Goal: Task Accomplishment & Management: Complete application form

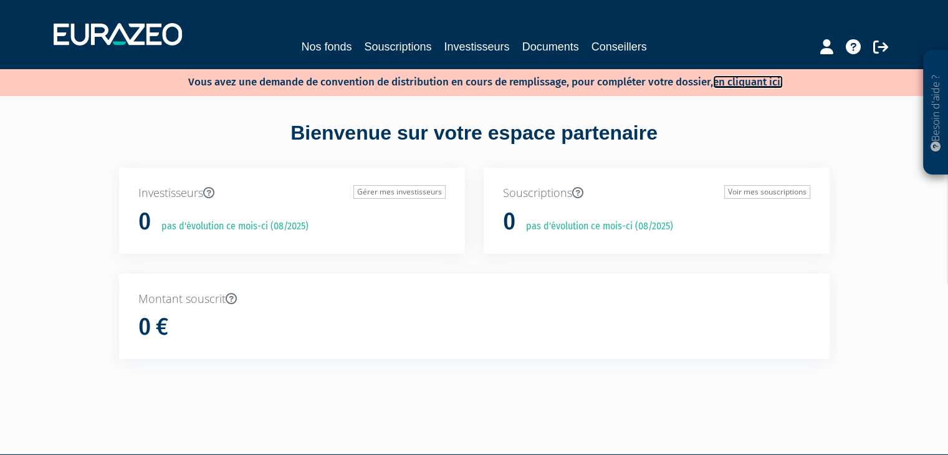
click at [743, 84] on link "en cliquant ici." at bounding box center [748, 81] width 70 height 13
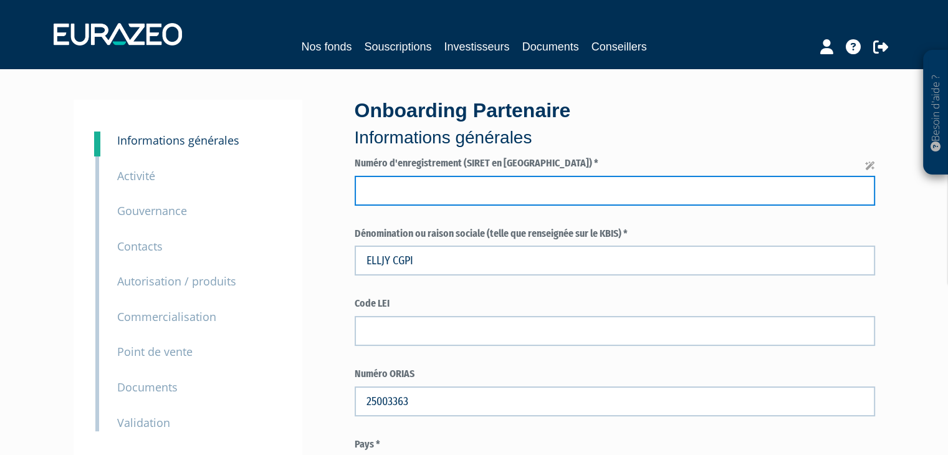
click at [444, 179] on input "text" at bounding box center [615, 191] width 521 height 30
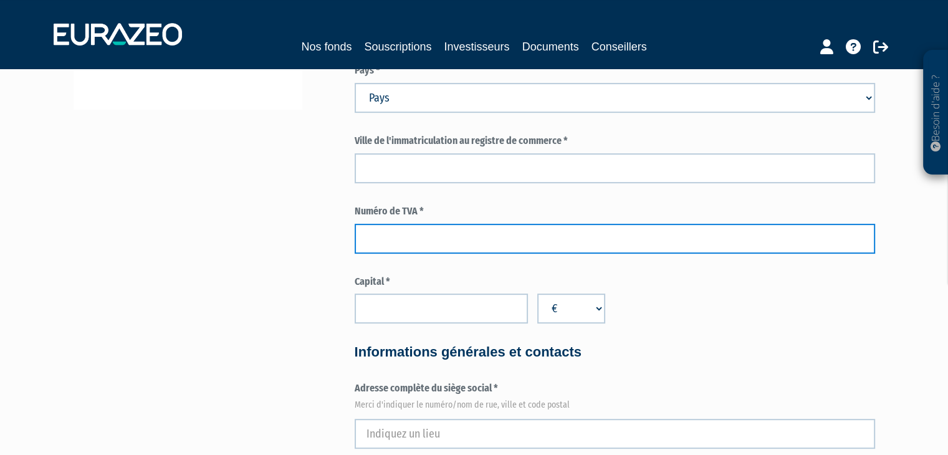
click at [423, 228] on input "text" at bounding box center [615, 239] width 521 height 30
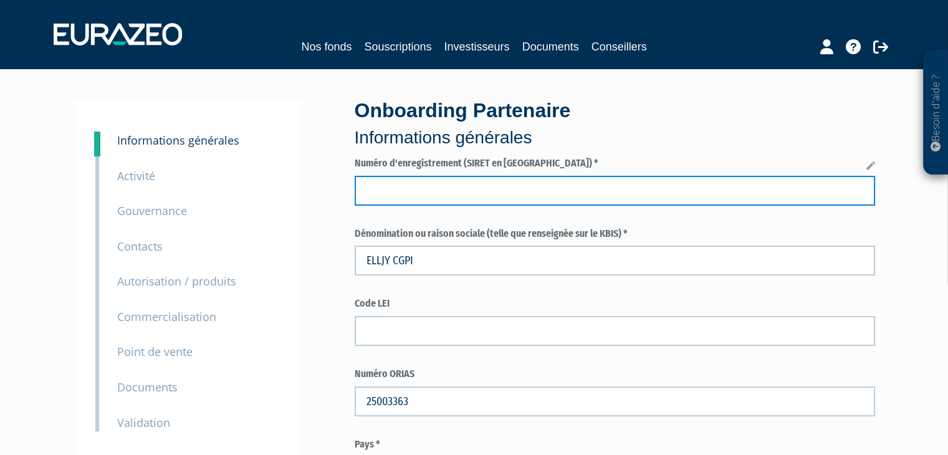
click at [419, 198] on input "text" at bounding box center [615, 191] width 521 height 30
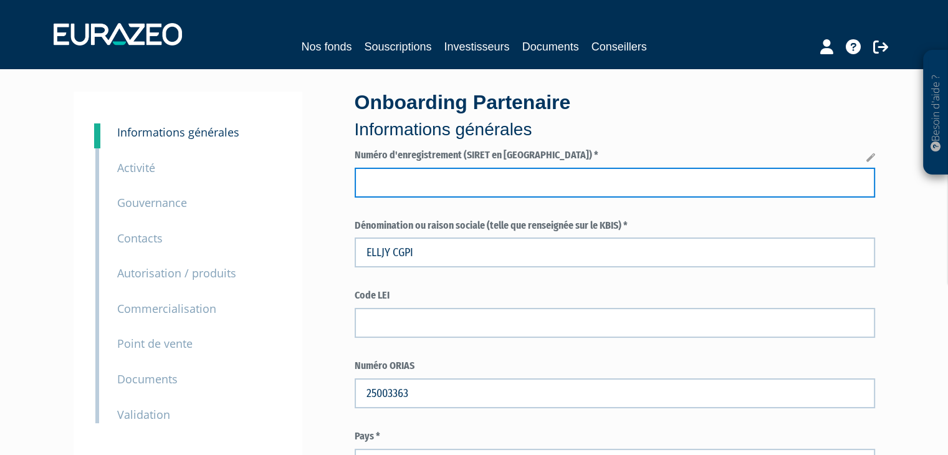
scroll to position [62, 0]
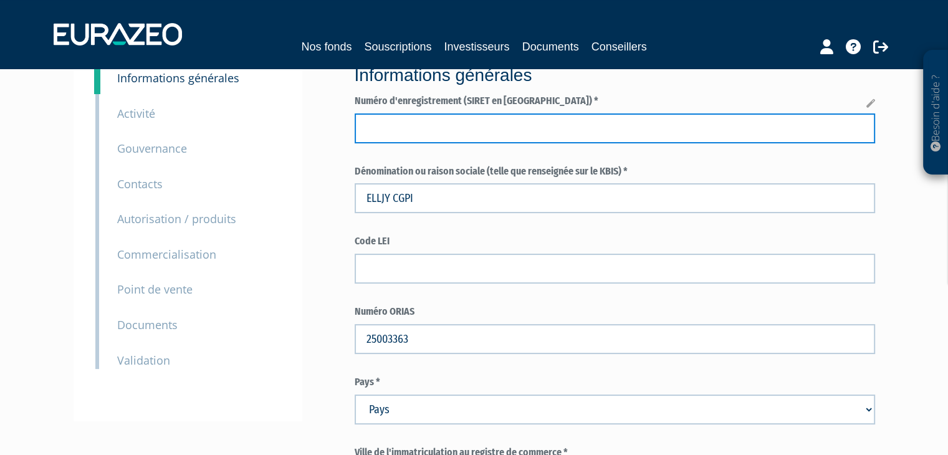
click at [414, 132] on input "text" at bounding box center [615, 128] width 521 height 30
paste input "gabrielle.garrido20@gmail.com"
drag, startPoint x: 506, startPoint y: 128, endPoint x: 345, endPoint y: 125, distance: 160.9
type input "9gabrielle.garrido20@gmail.com"
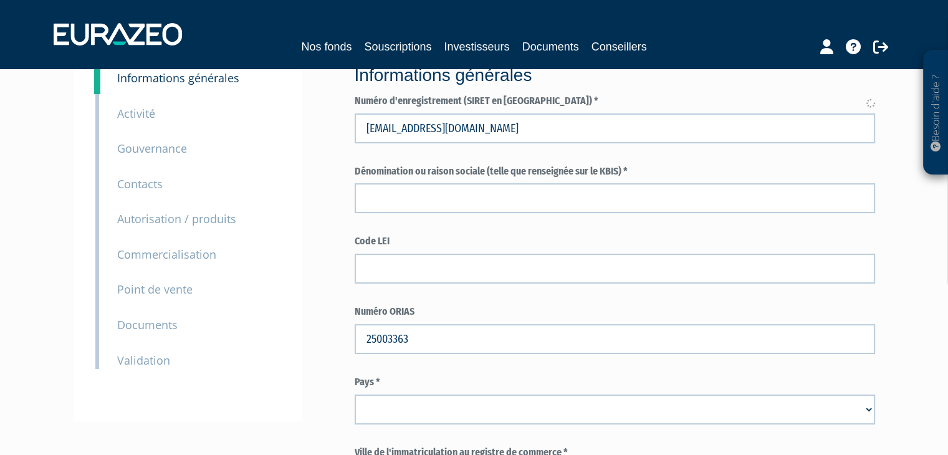
select select
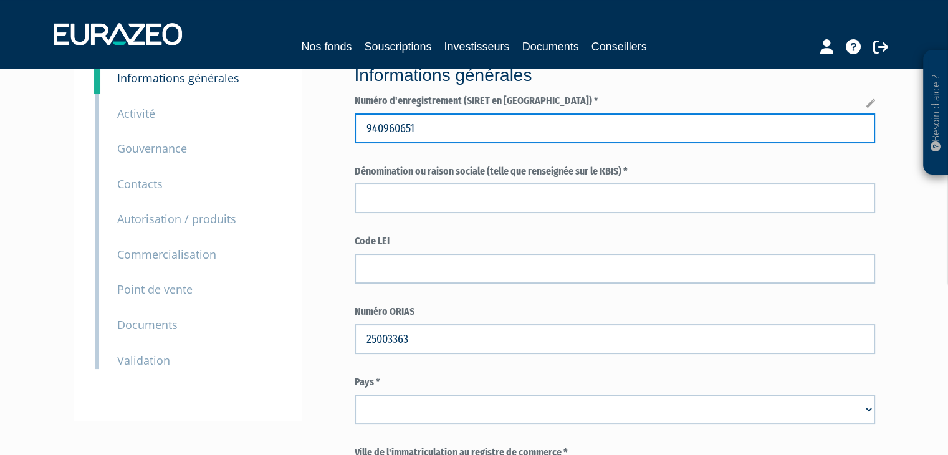
type input "940960651"
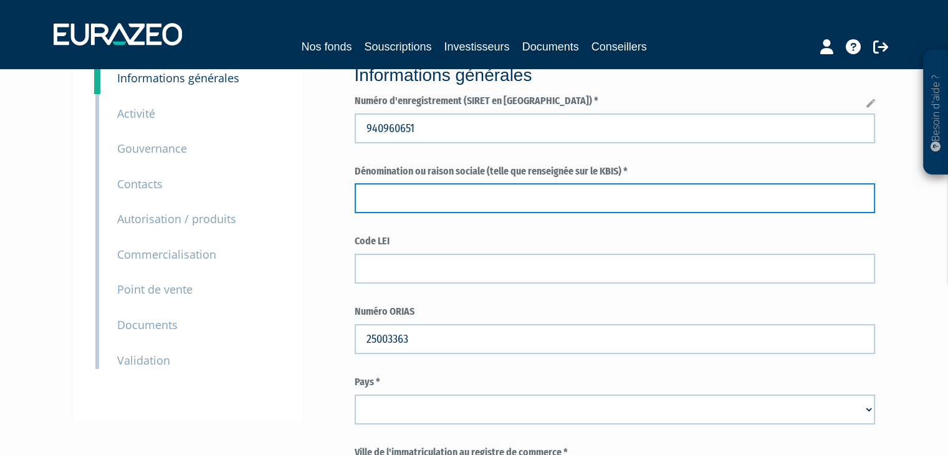
click at [454, 198] on input "text" at bounding box center [615, 198] width 521 height 30
type input "ELLJY CGPI"
select select "75"
type input "CAGNES-SUR-MER"
type input "FR90940960651"
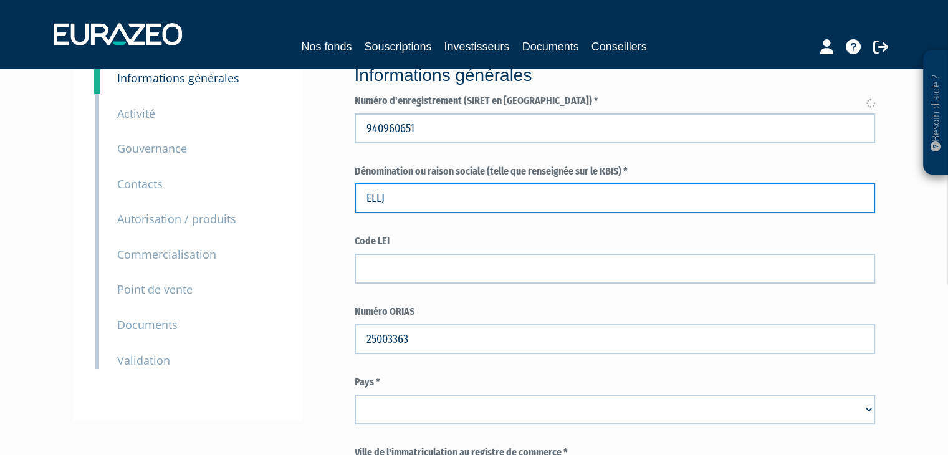
type input "500"
type input "SASU, société par actions simplifiée unipersonnelle"
type input "ELLJY CGPIY CGPI"
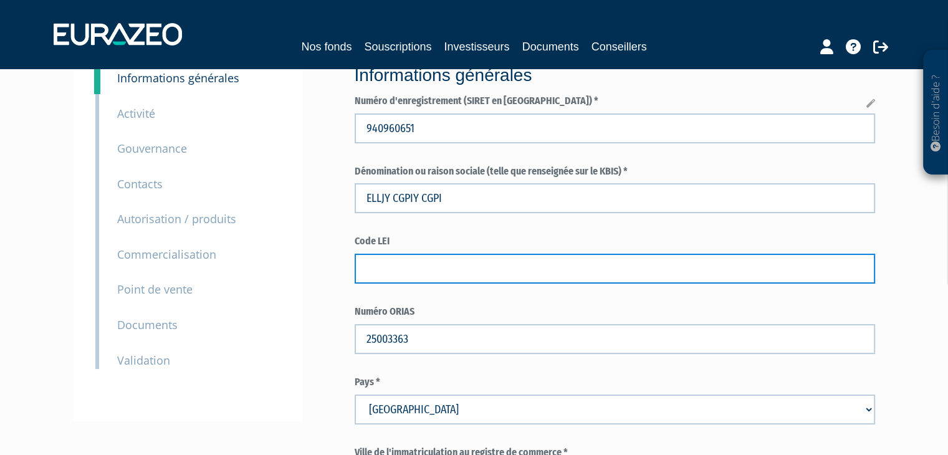
click at [403, 275] on input "text" at bounding box center [615, 269] width 521 height 30
click at [417, 263] on input "text" at bounding box center [615, 269] width 521 height 30
paste input "9845005FCE656AD13D19"
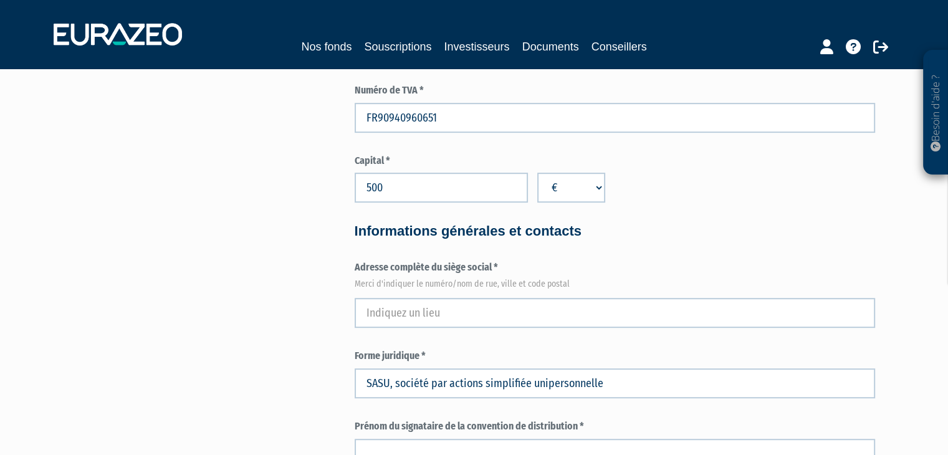
scroll to position [561, 0]
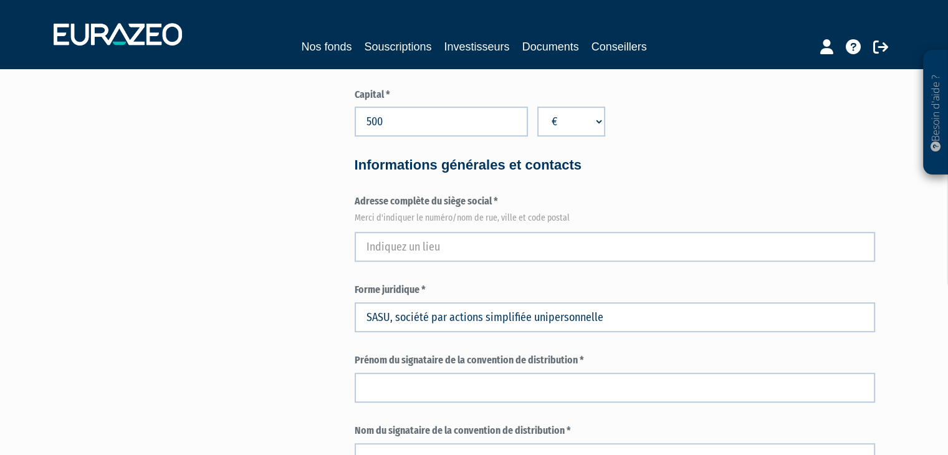
type input "9845005FCE656AD13D19"
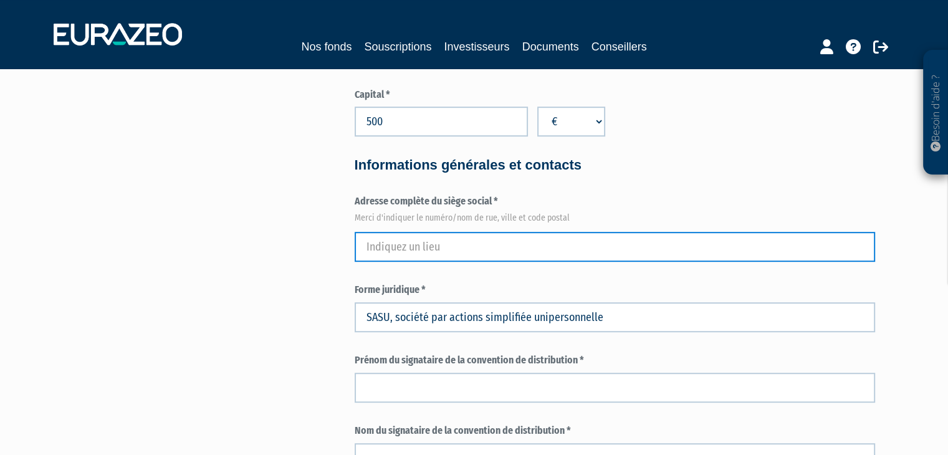
click at [451, 250] on input "text" at bounding box center [615, 247] width 521 height 30
type input "40 CHEMIN ALPHONSE DAUDET"
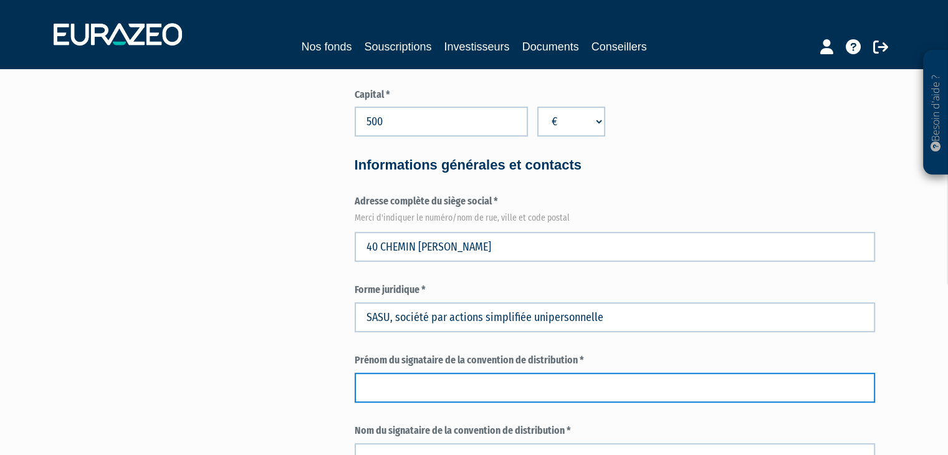
type input "Jean-yves"
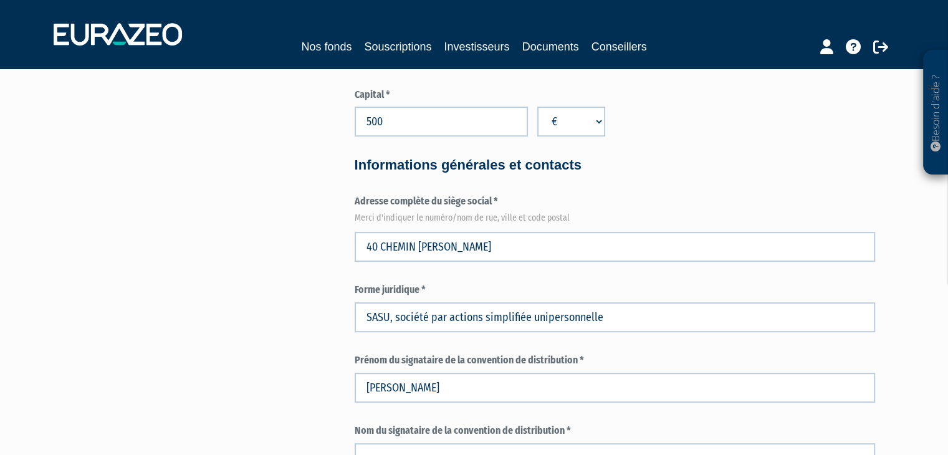
type input "Louis"
type input "jylouis@elljyconseilpatrimoine.fr"
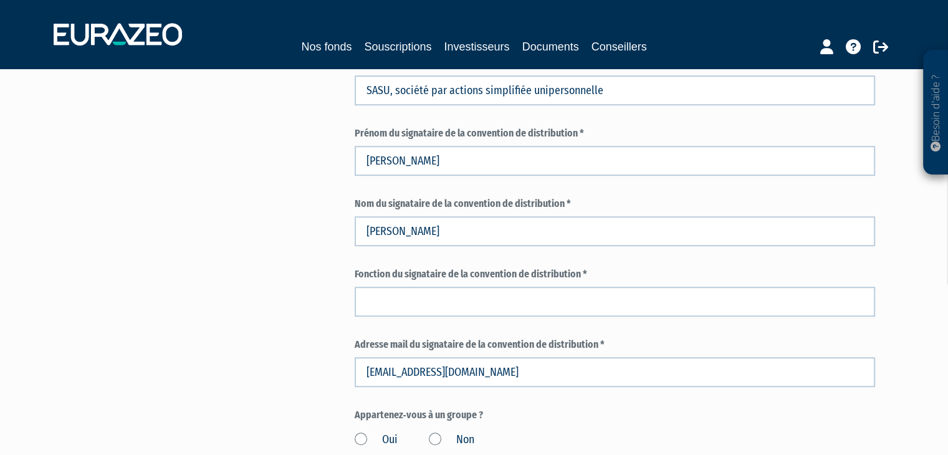
scroll to position [811, 0]
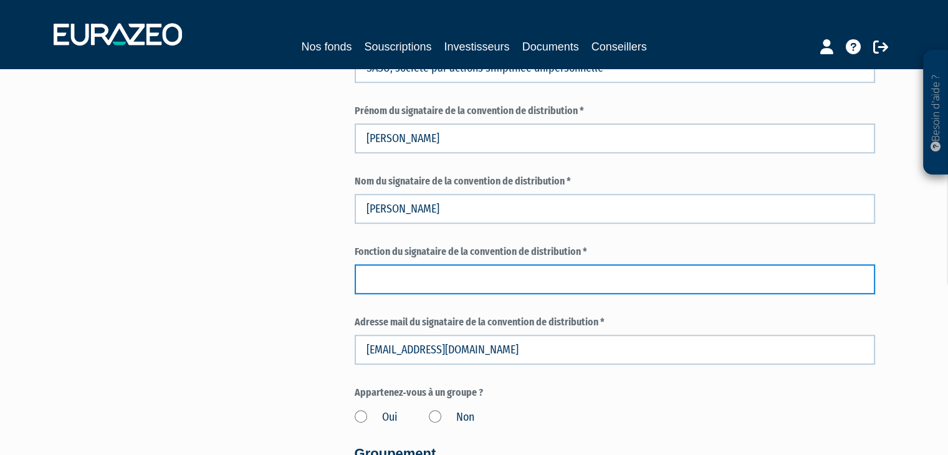
click at [480, 281] on input "text" at bounding box center [615, 279] width 521 height 30
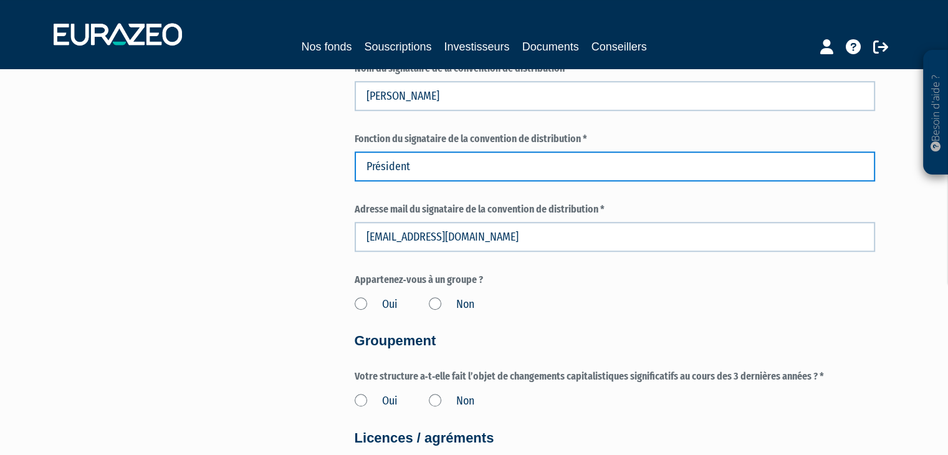
scroll to position [935, 0]
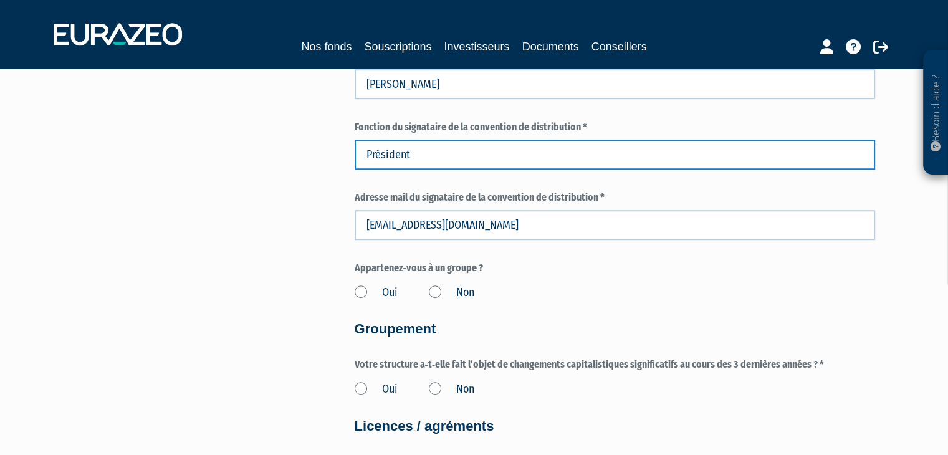
type input "Président"
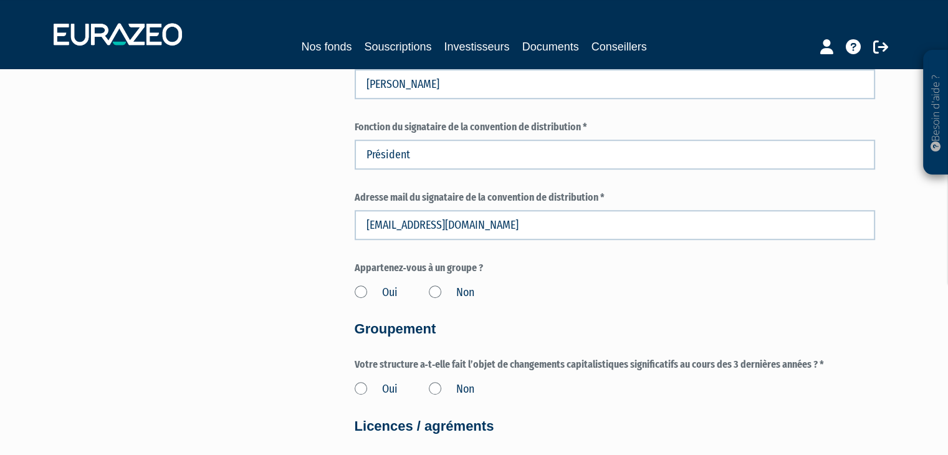
click at [444, 294] on label "Non" at bounding box center [452, 293] width 46 height 16
click at [0, 0] on input "Non" at bounding box center [0, 0] width 0 height 0
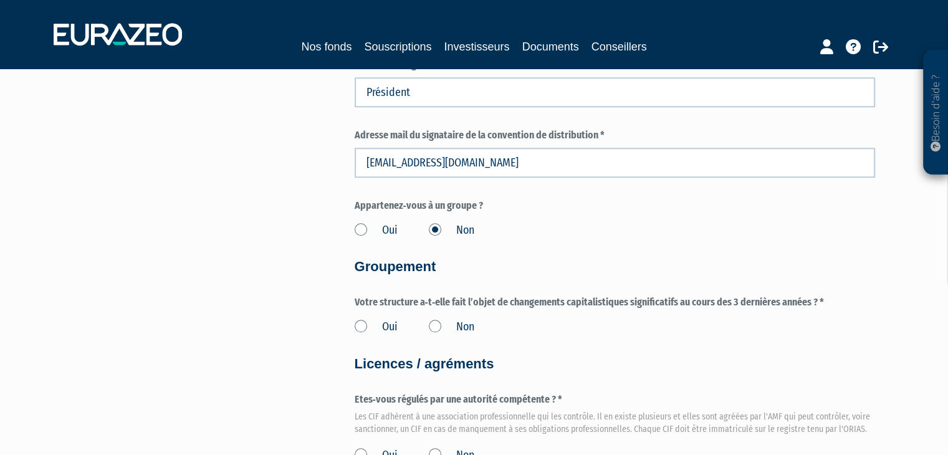
click at [433, 326] on label "Non" at bounding box center [452, 327] width 46 height 16
click at [0, 0] on input "Non" at bounding box center [0, 0] width 0 height 0
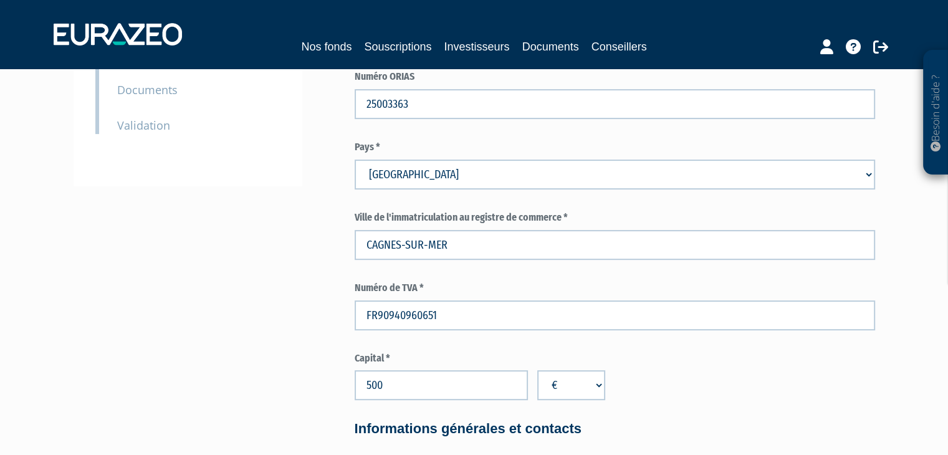
scroll to position [436, 0]
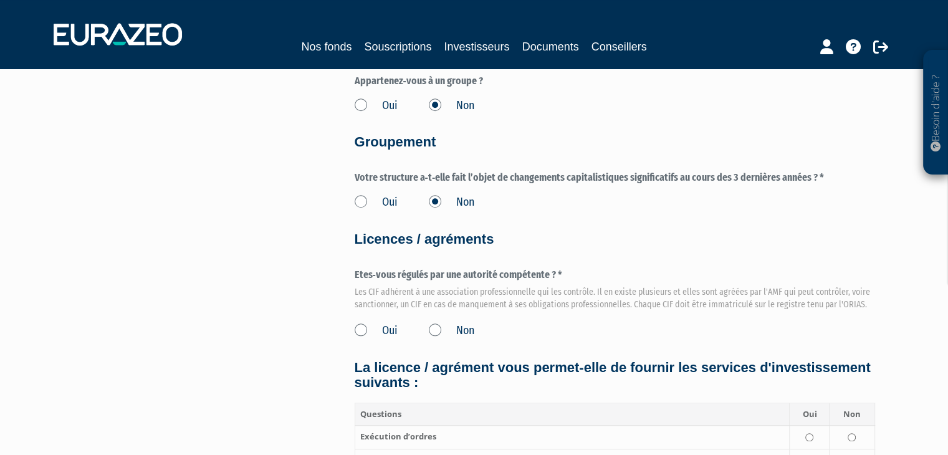
click at [378, 323] on label "Oui" at bounding box center [376, 331] width 43 height 16
click at [0, 0] on input "Oui" at bounding box center [0, 0] width 0 height 0
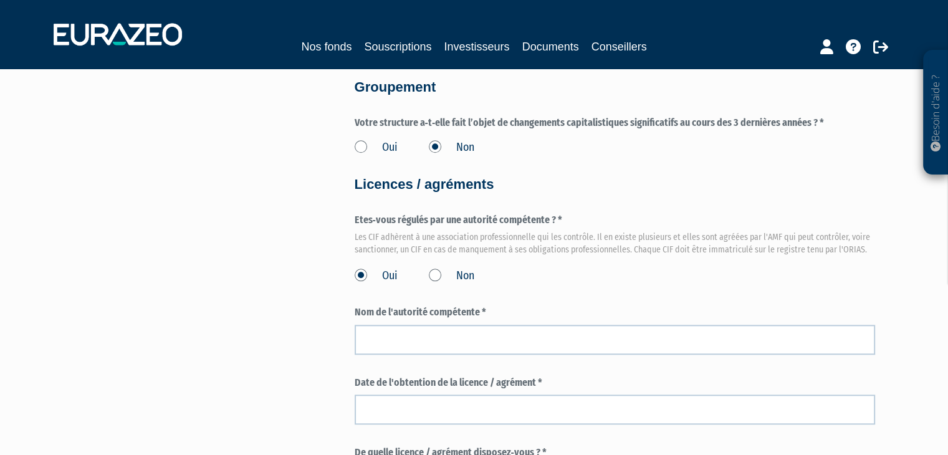
scroll to position [1247, 0]
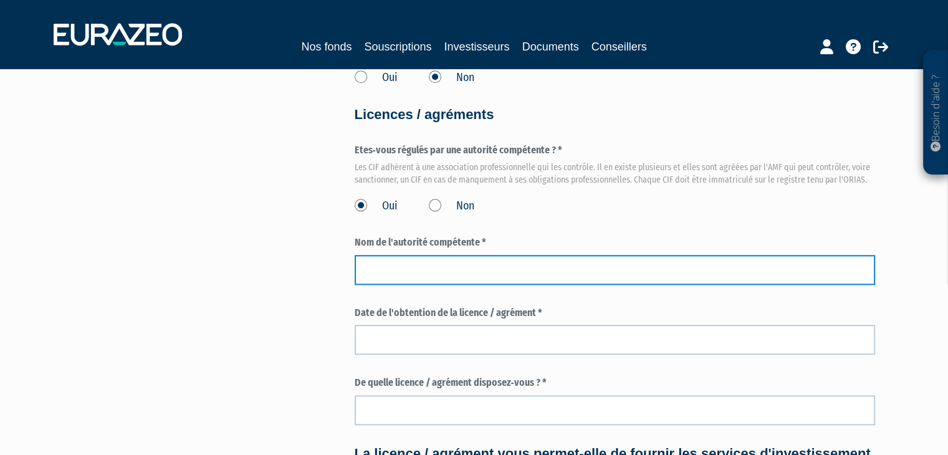
click at [439, 275] on input "text" at bounding box center [615, 270] width 521 height 30
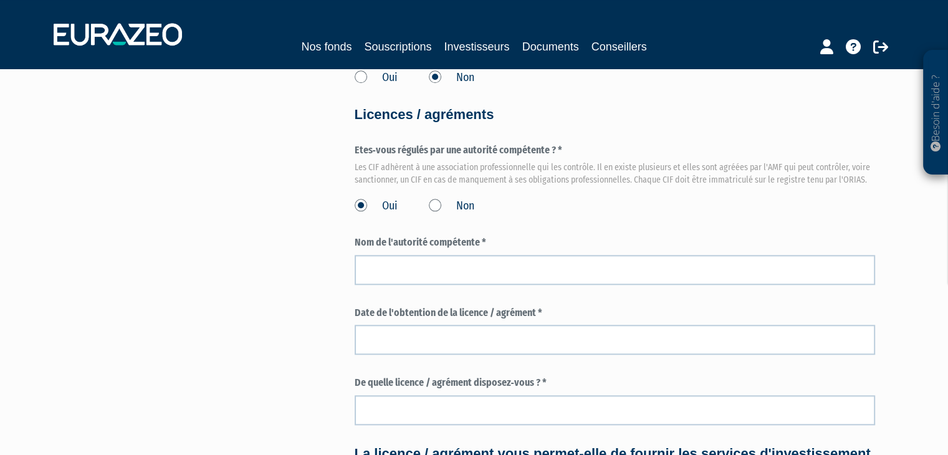
click at [687, 322] on div "Date de l'obtention de la licence / agrément *" at bounding box center [615, 330] width 521 height 49
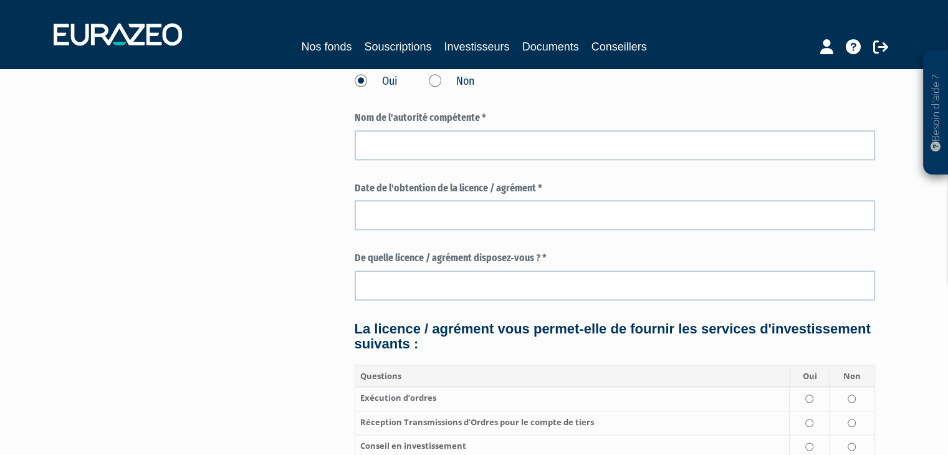
scroll to position [1309, 0]
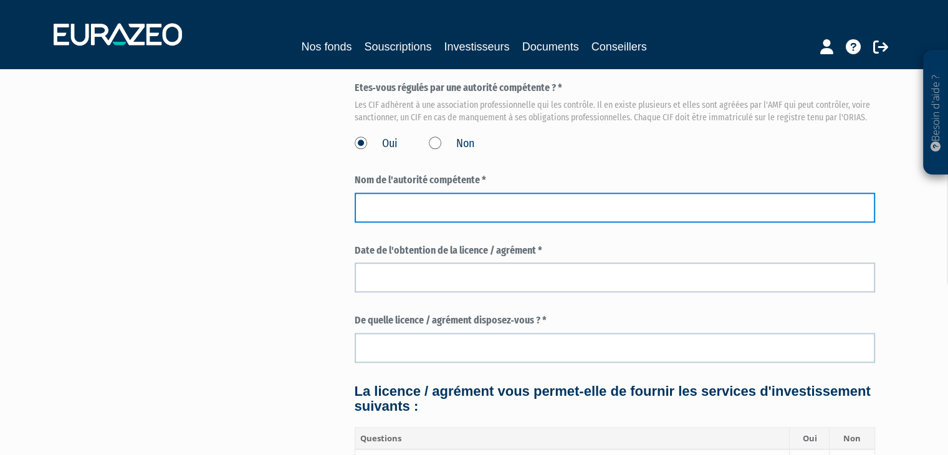
click at [423, 218] on input "text" at bounding box center [615, 208] width 521 height 30
type input "ORIAS"
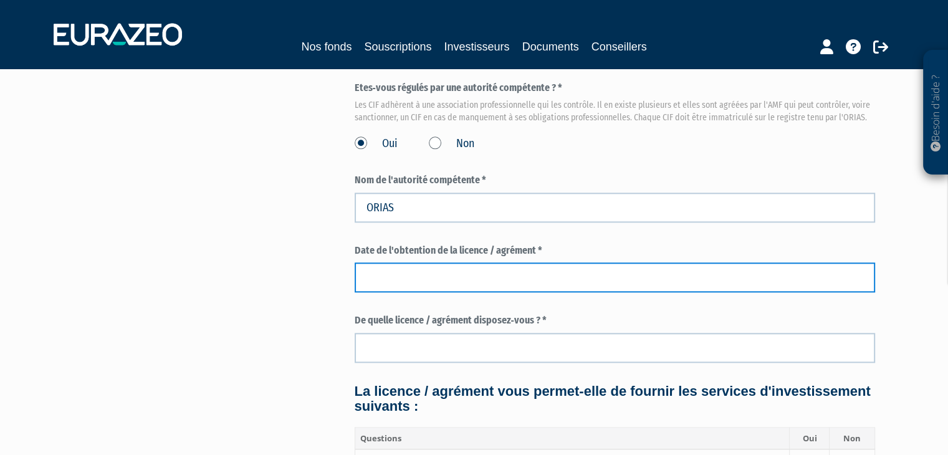
click at [395, 274] on input at bounding box center [615, 278] width 521 height 30
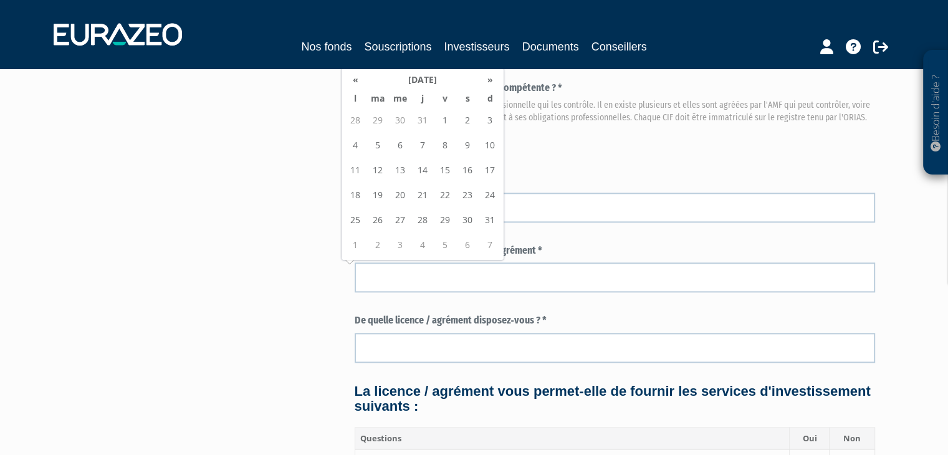
click at [656, 178] on label "Nom de l'autorité compétente *" at bounding box center [615, 180] width 521 height 14
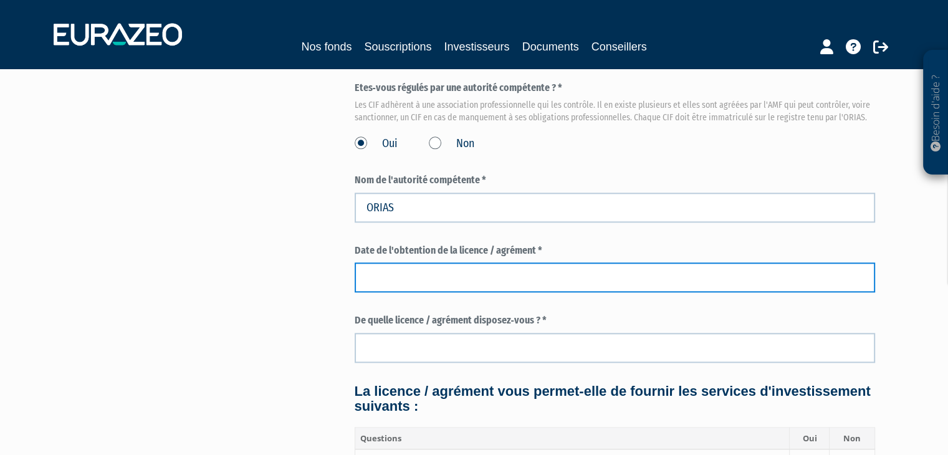
click at [407, 269] on input at bounding box center [615, 278] width 521 height 30
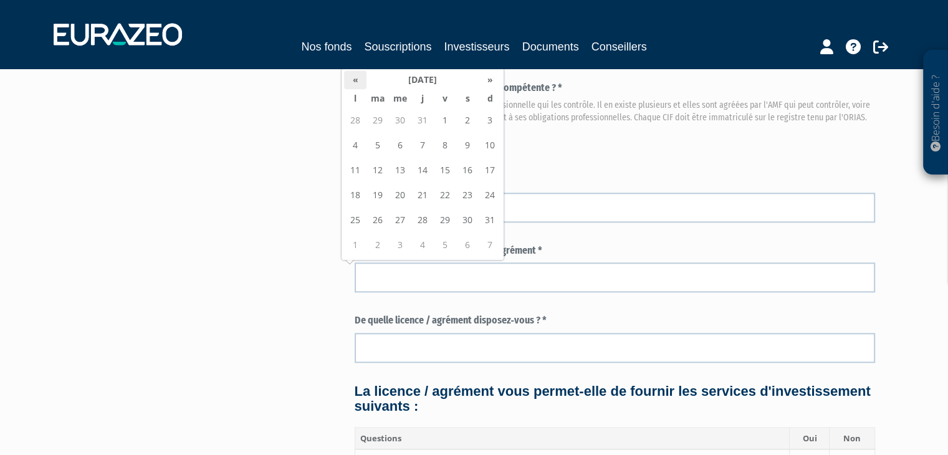
click at [353, 81] on th "«" at bounding box center [355, 79] width 22 height 19
click at [354, 82] on th "«" at bounding box center [355, 79] width 22 height 19
click at [354, 81] on th "«" at bounding box center [355, 79] width 22 height 19
click at [355, 81] on th "«" at bounding box center [355, 79] width 22 height 19
click at [441, 143] on td "11" at bounding box center [445, 145] width 22 height 25
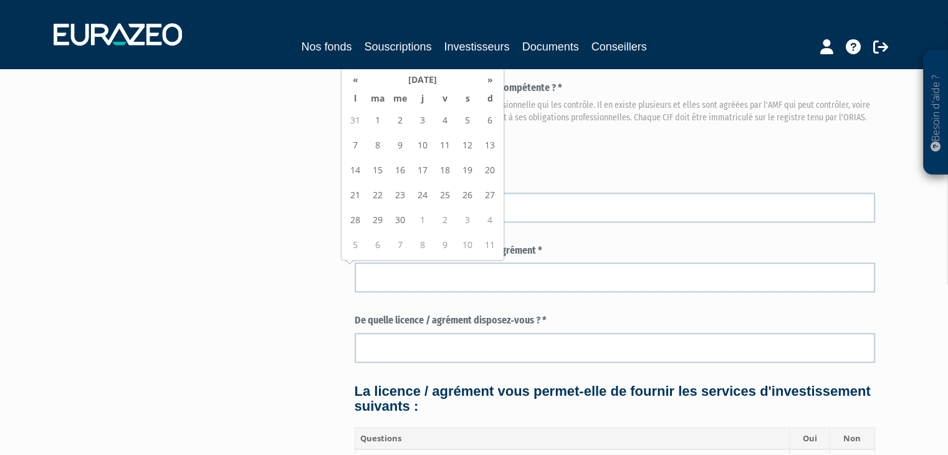
type input "11/04/2025"
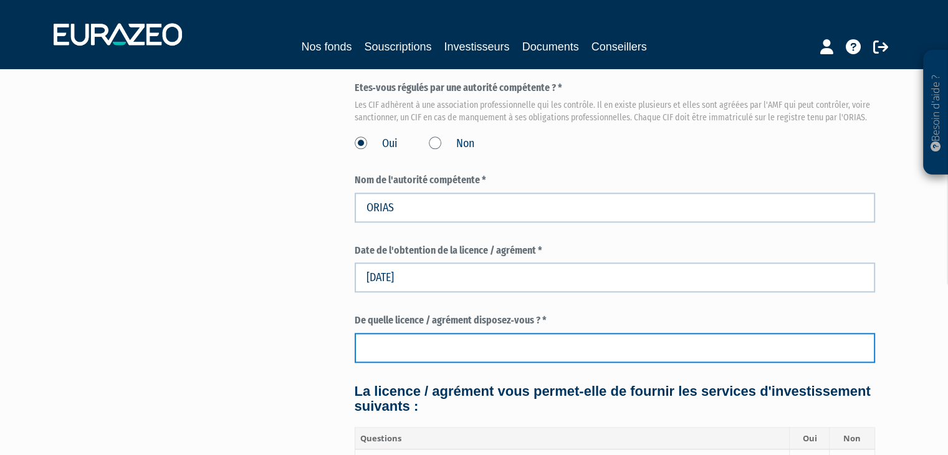
click at [413, 342] on input "text" at bounding box center [615, 348] width 521 height 30
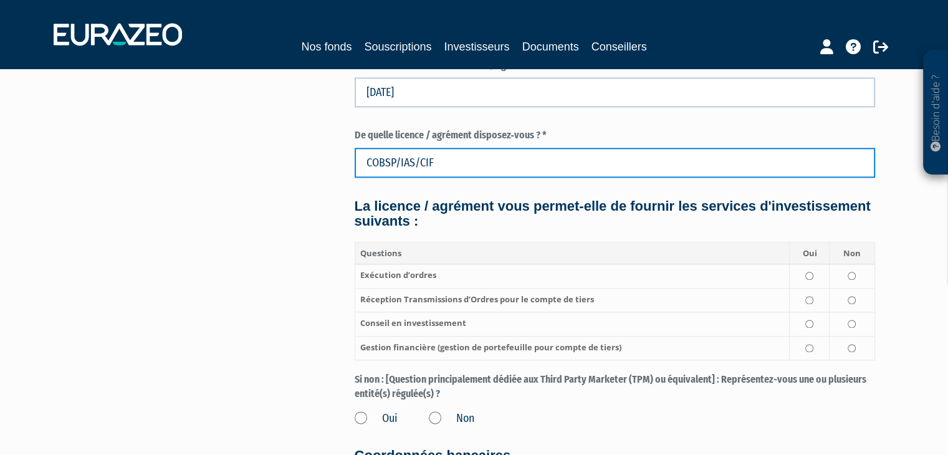
scroll to position [1497, 0]
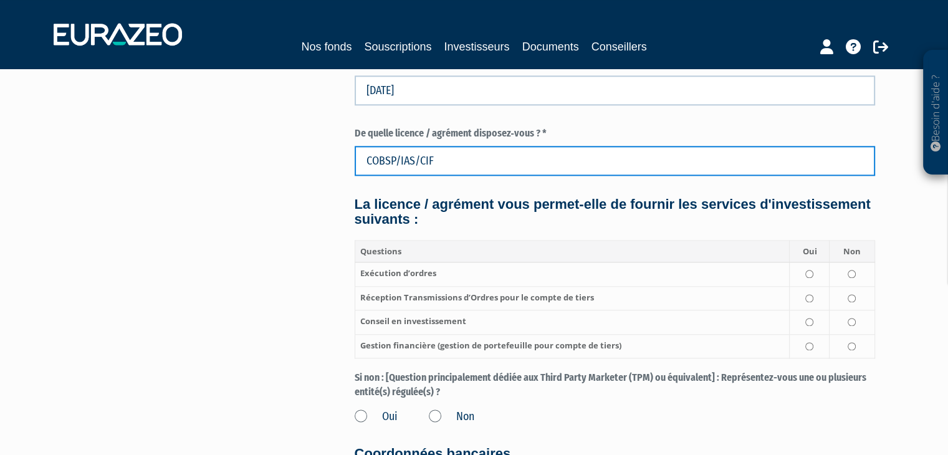
type input "COBSP/IAS/CIF"
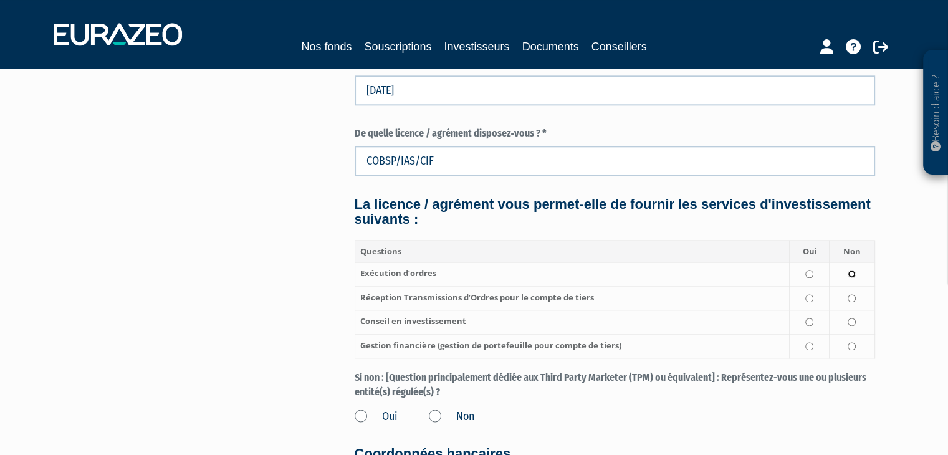
click at [851, 275] on input "radio" at bounding box center [852, 274] width 8 height 8
radio input "true"
click at [815, 297] on td at bounding box center [810, 298] width 40 height 24
radio input "true"
click at [811, 321] on input "radio" at bounding box center [810, 322] width 8 height 8
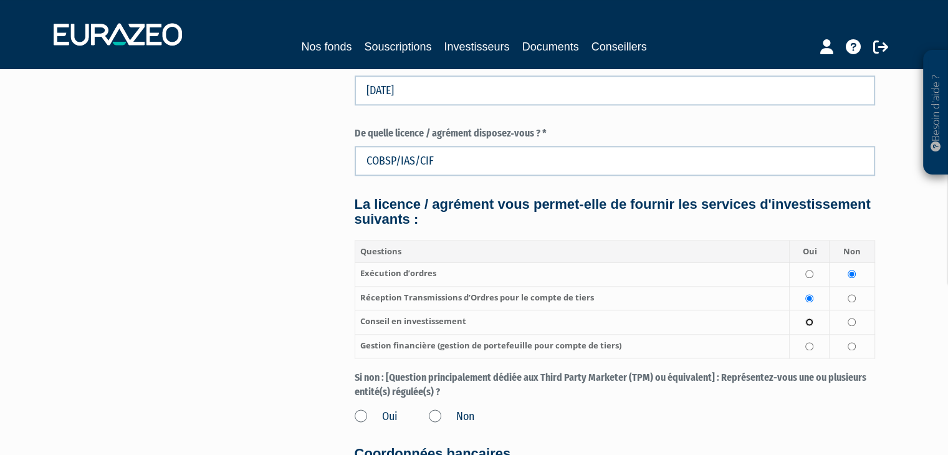
radio input "true"
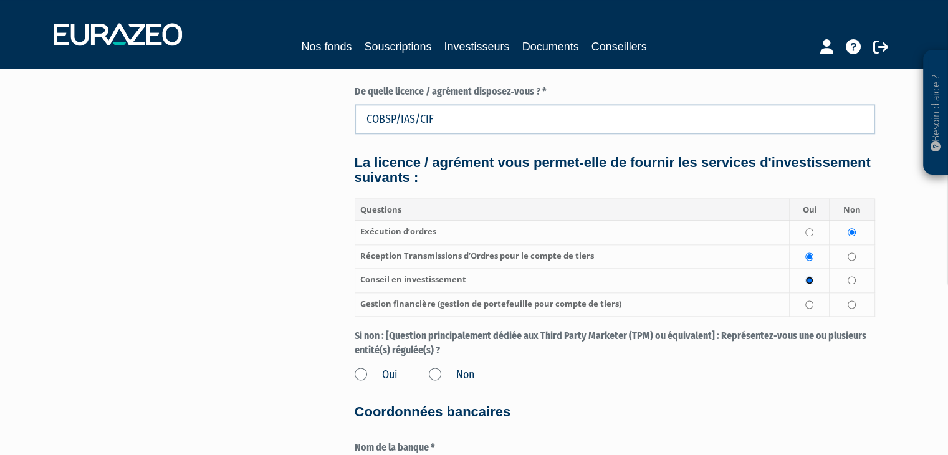
scroll to position [1559, 0]
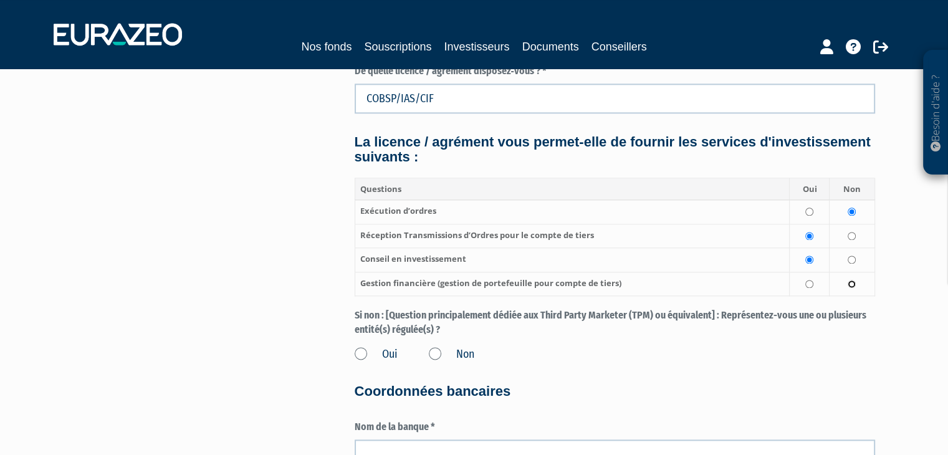
click at [852, 286] on input "radio" at bounding box center [852, 284] width 8 height 8
radio input "true"
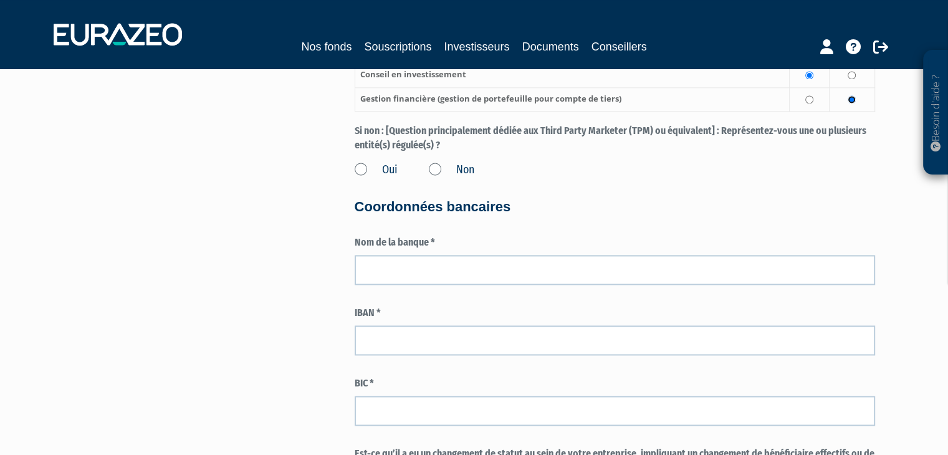
scroll to position [1746, 0]
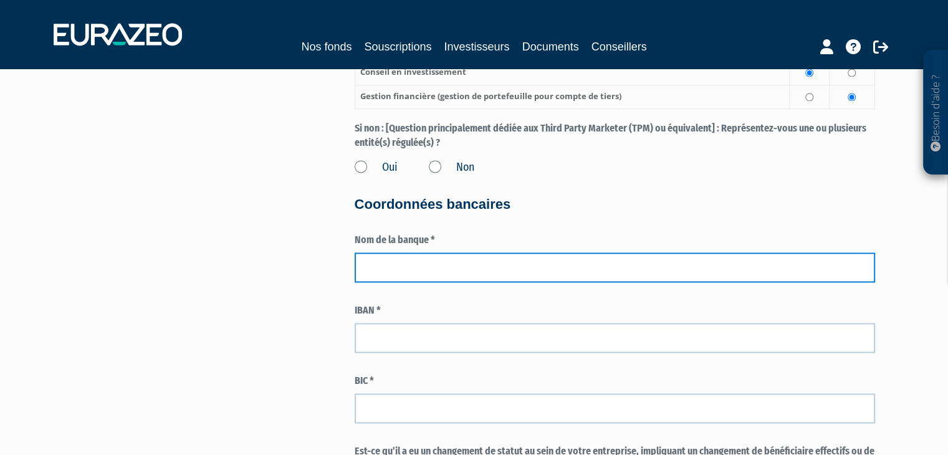
click at [424, 260] on input "text" at bounding box center [615, 268] width 521 height 30
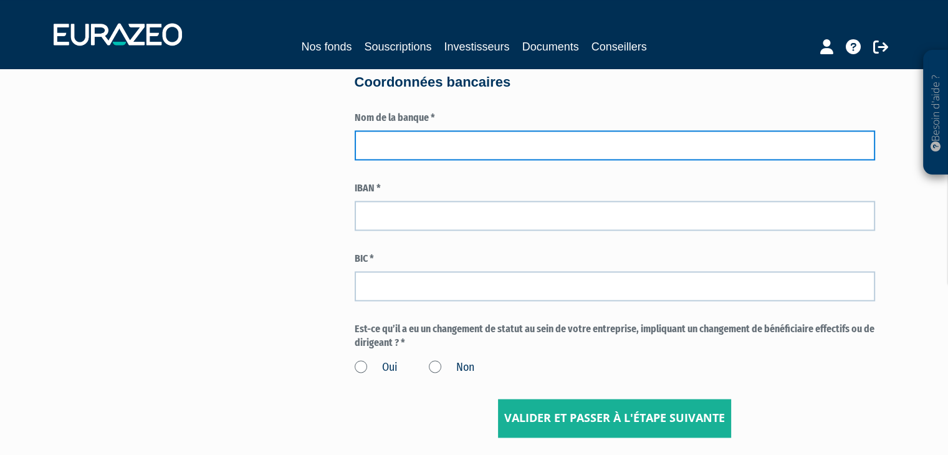
scroll to position [1871, 0]
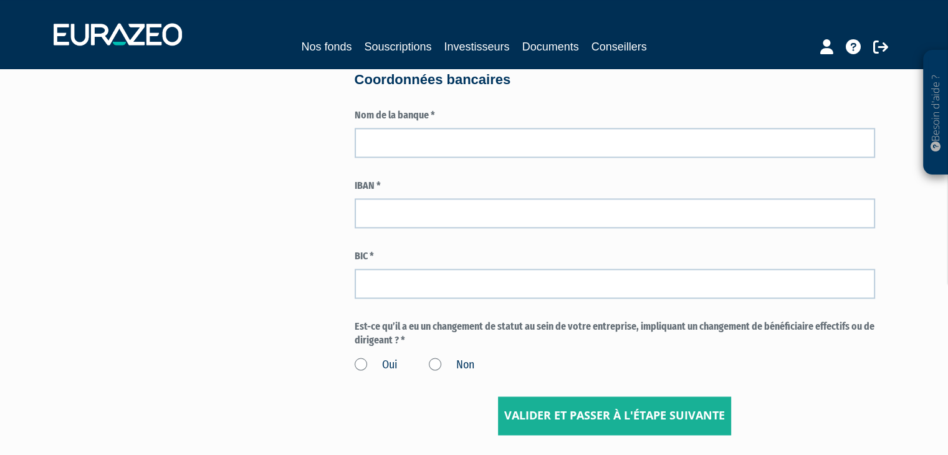
click at [432, 363] on label "Non" at bounding box center [452, 365] width 46 height 16
click at [0, 0] on input "Non" at bounding box center [0, 0] width 0 height 0
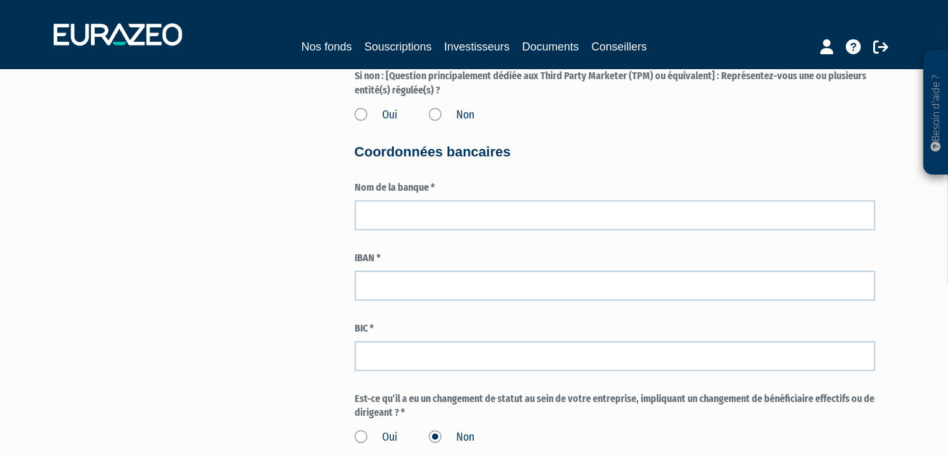
scroll to position [1746, 0]
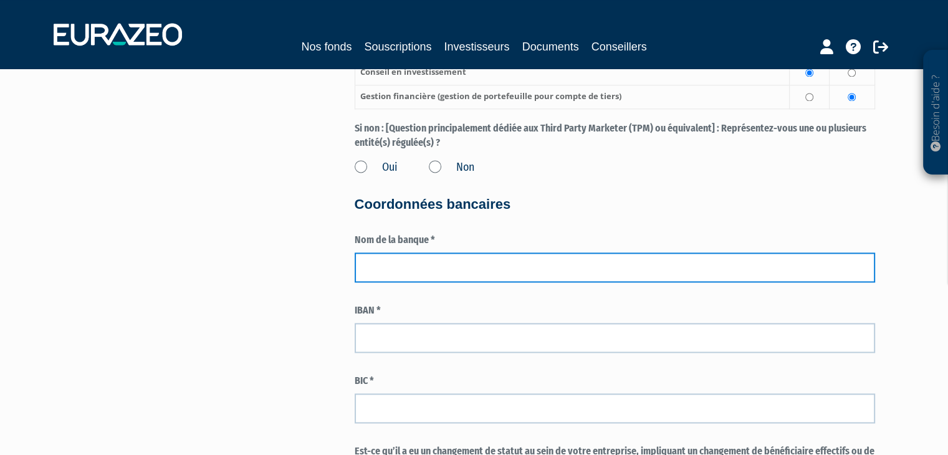
click at [396, 272] on input "text" at bounding box center [615, 268] width 521 height 30
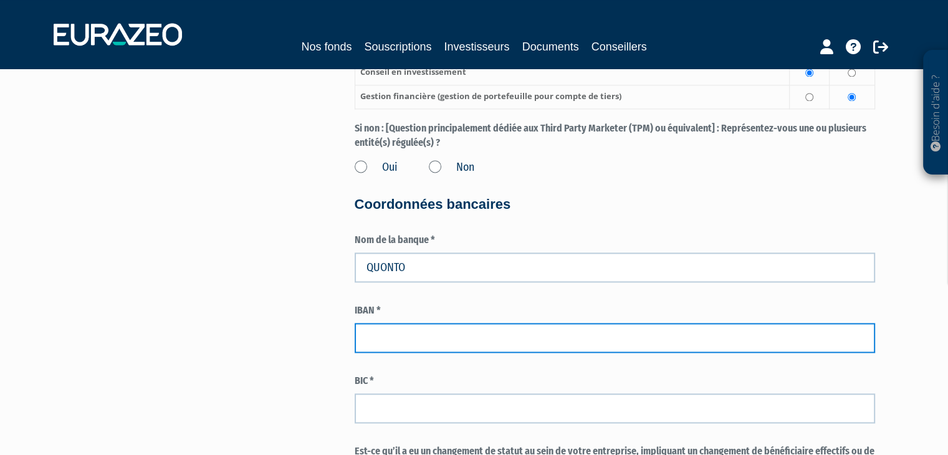
click at [491, 336] on input "text" at bounding box center [615, 338] width 521 height 30
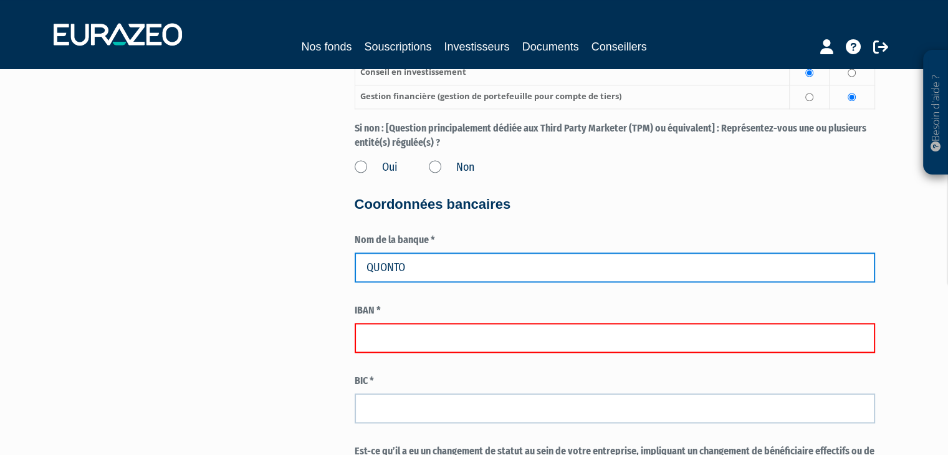
click at [381, 271] on input "QUONTO" at bounding box center [615, 268] width 521 height 30
type input "QONTO"
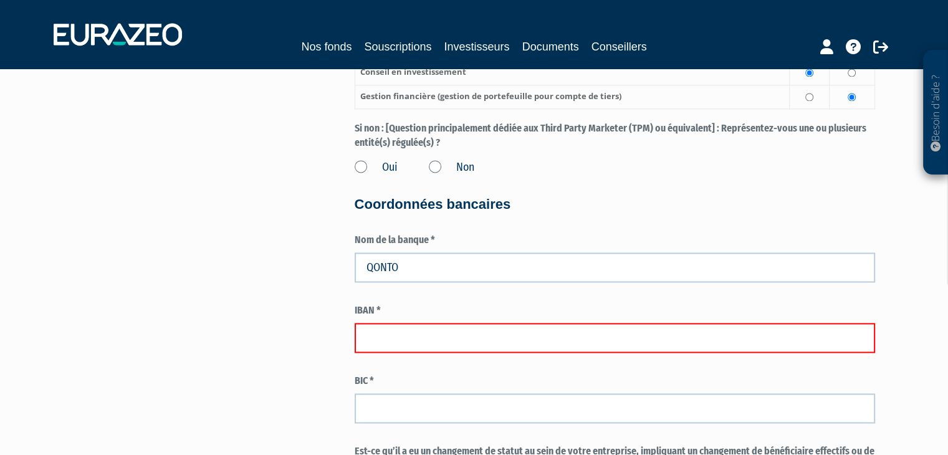
click at [372, 329] on input "text" at bounding box center [615, 338] width 521 height 30
paste input "FR76 1695 8000 0178 3359 3129 766"
type input "FR76 1695 8000 0178 3359 3129 766"
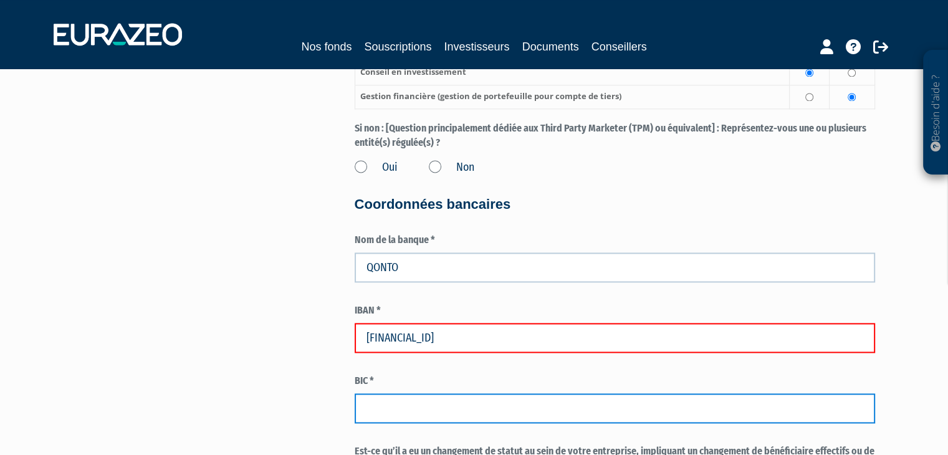
click at [408, 412] on input "text" at bounding box center [615, 408] width 521 height 30
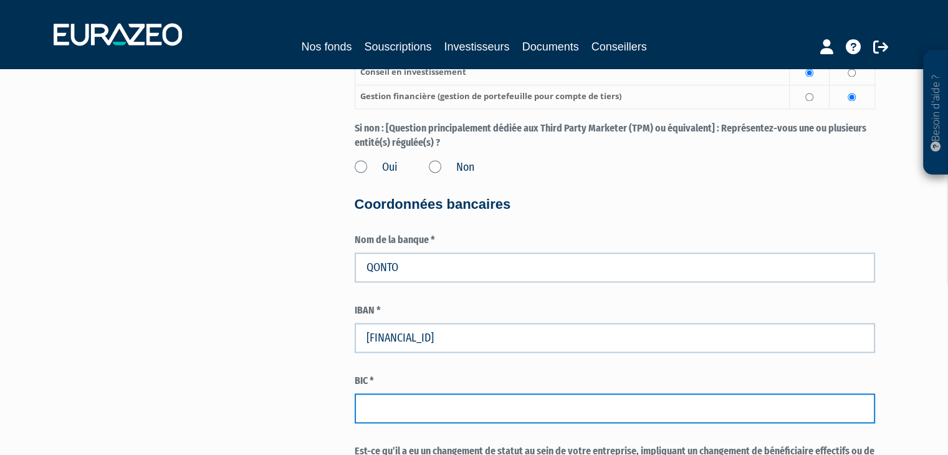
paste input "QNTOFRP1XXX"
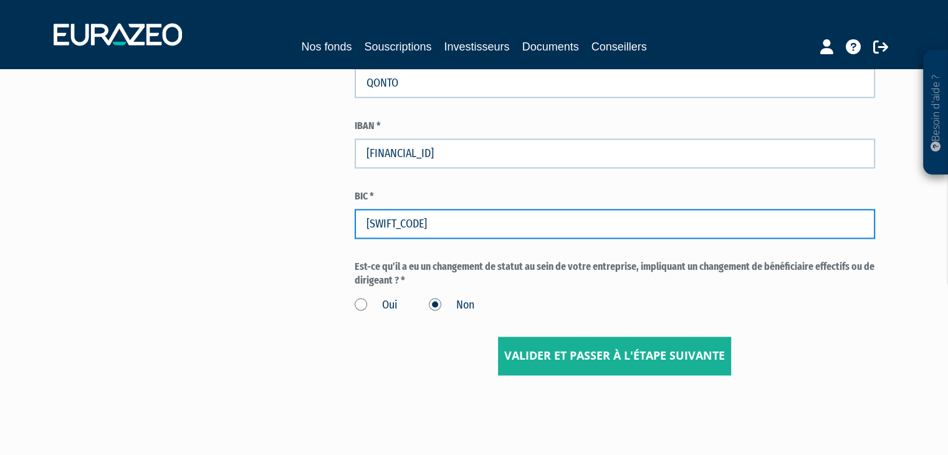
scroll to position [1933, 0]
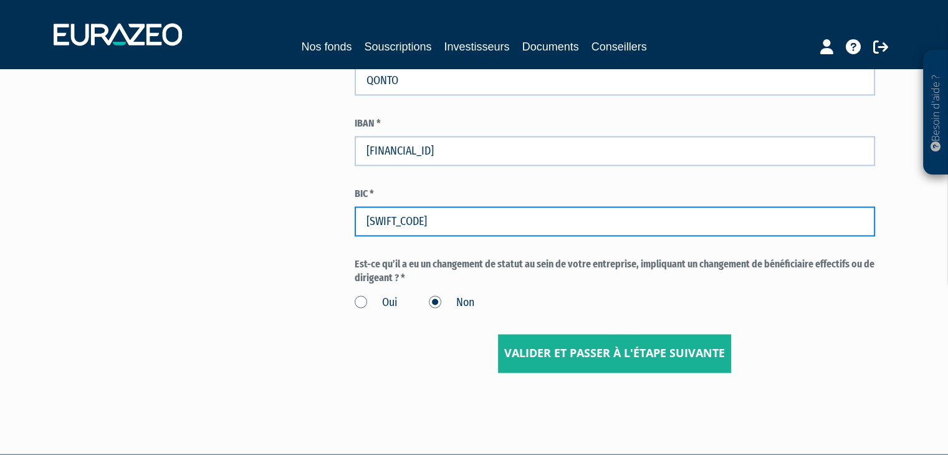
type input "QNTOFRP1XXX"
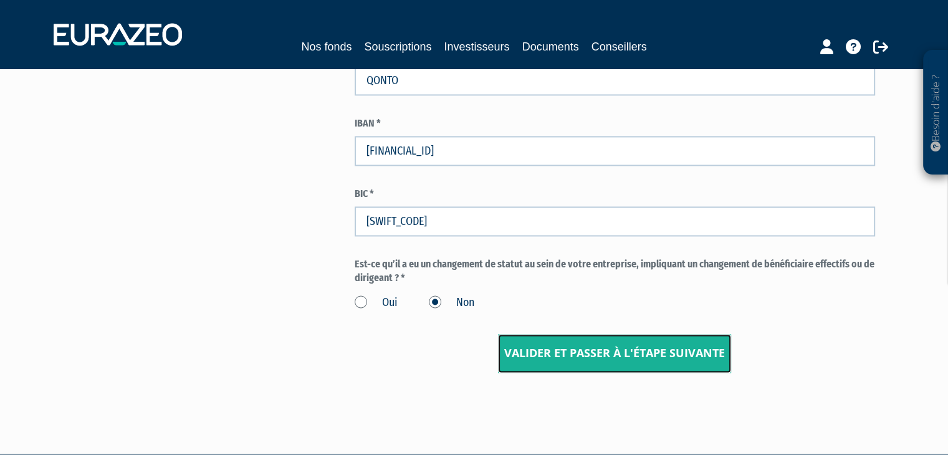
click at [594, 362] on input "Valider et passer à l'étape suivante" at bounding box center [614, 353] width 233 height 39
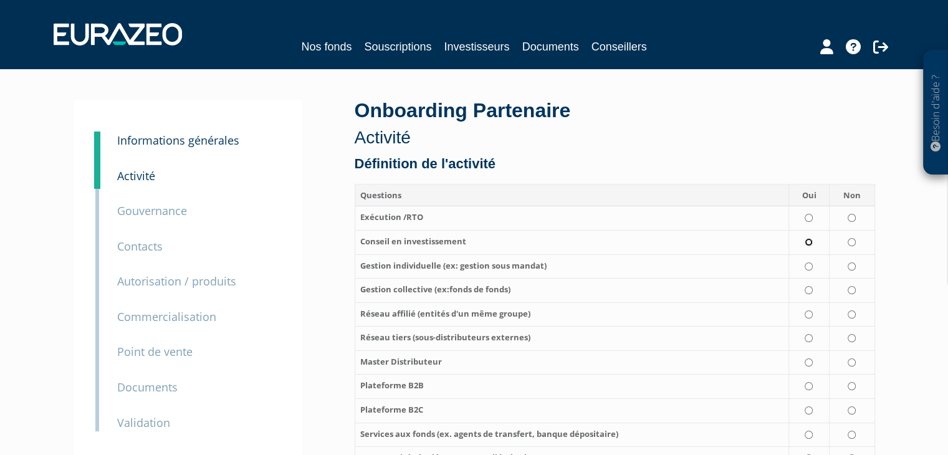
click at [813, 243] on input "radio" at bounding box center [809, 242] width 8 height 8
radio input "true"
click at [853, 219] on input "radio" at bounding box center [852, 218] width 8 height 8
radio input "true"
click at [852, 269] on input "radio" at bounding box center [852, 267] width 8 height 8
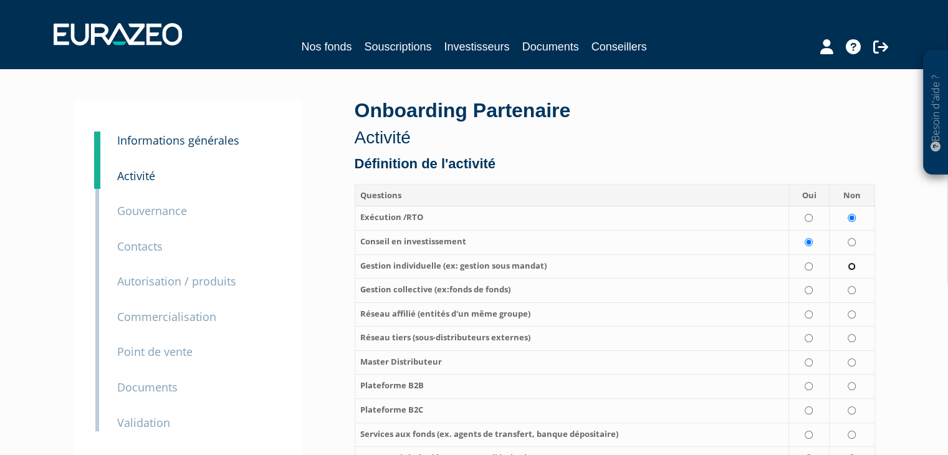
radio input "true"
click at [853, 290] on input "radio" at bounding box center [852, 290] width 8 height 8
radio input "true"
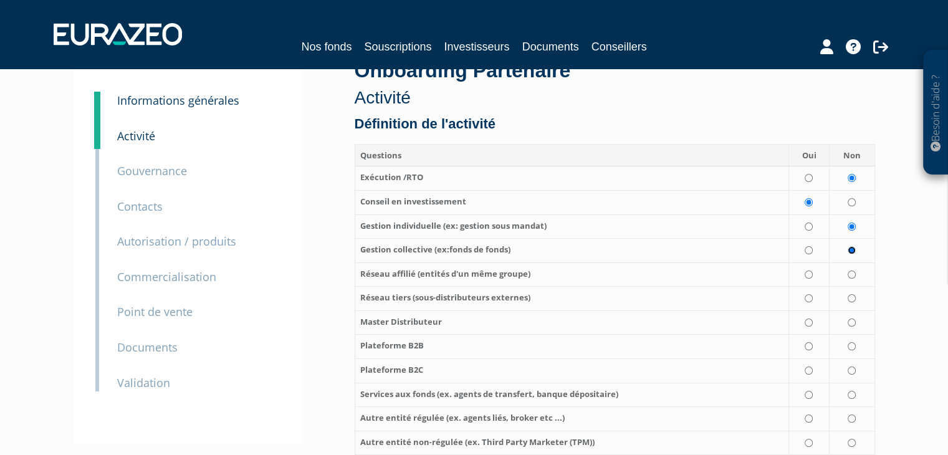
scroll to position [62, 0]
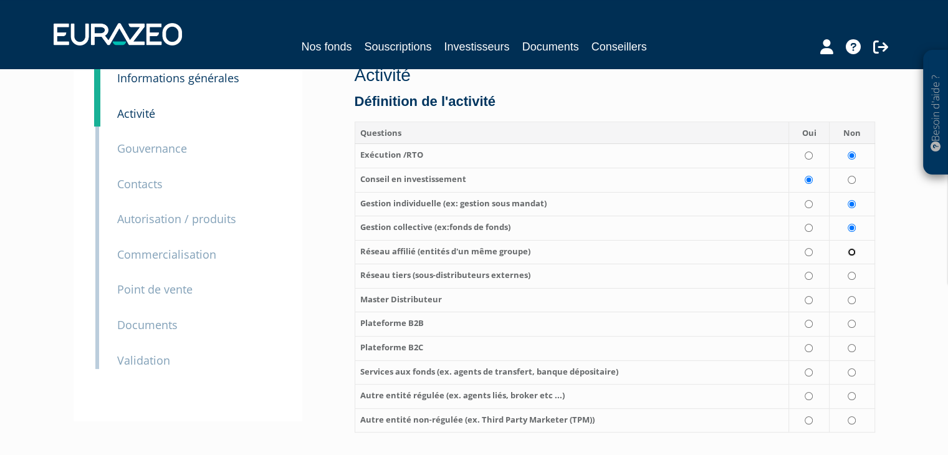
click at [853, 253] on input "radio" at bounding box center [852, 252] width 8 height 8
radio input "true"
click at [852, 278] on input "radio" at bounding box center [852, 276] width 8 height 8
radio input "true"
click at [851, 303] on input "radio" at bounding box center [852, 300] width 8 height 8
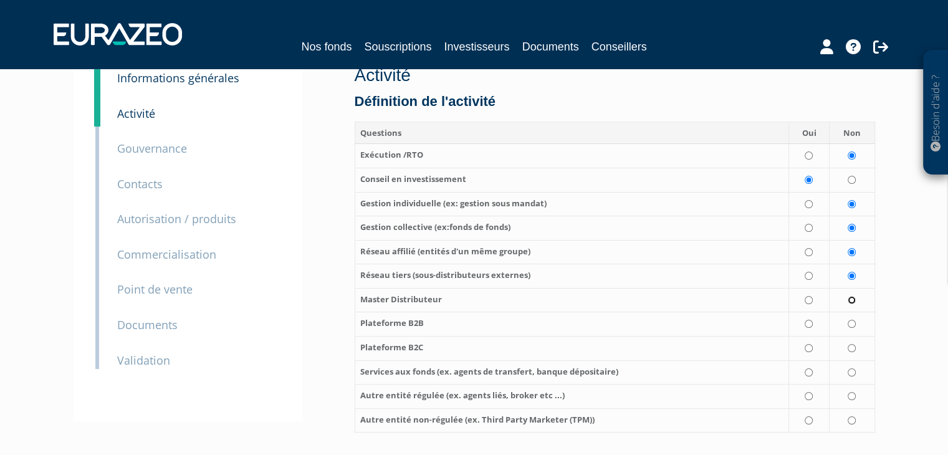
radio input "true"
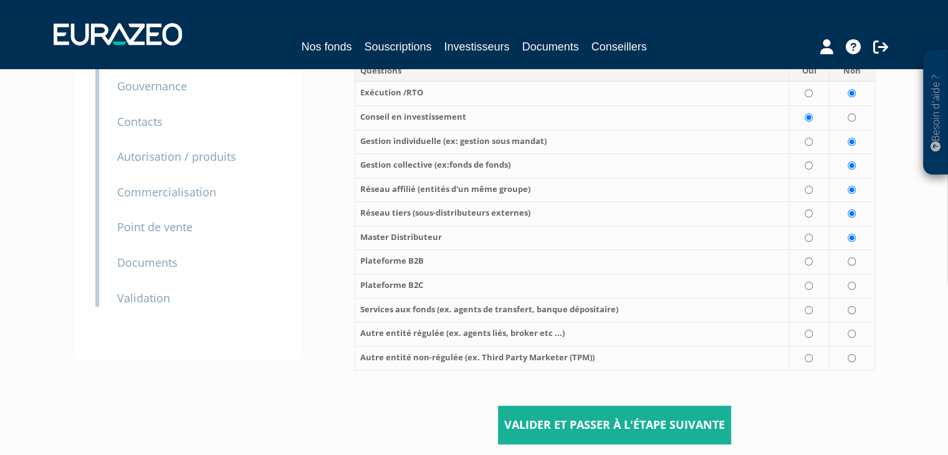
click at [849, 353] on td at bounding box center [852, 358] width 46 height 24
radio input "true"
click at [851, 338] on input "radio" at bounding box center [852, 334] width 8 height 8
radio input "true"
click at [854, 317] on td at bounding box center [852, 310] width 46 height 24
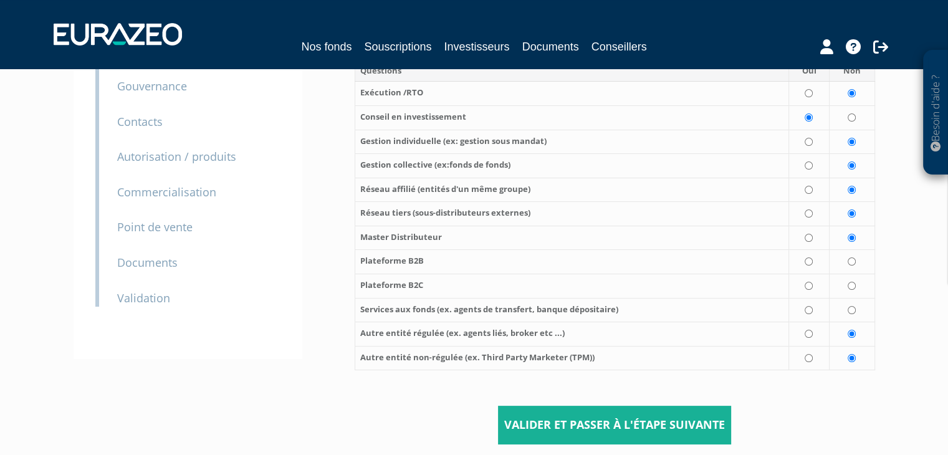
radio input "true"
click at [853, 291] on td at bounding box center [852, 286] width 46 height 24
radio input "true"
click at [853, 267] on td at bounding box center [852, 262] width 46 height 24
radio input "true"
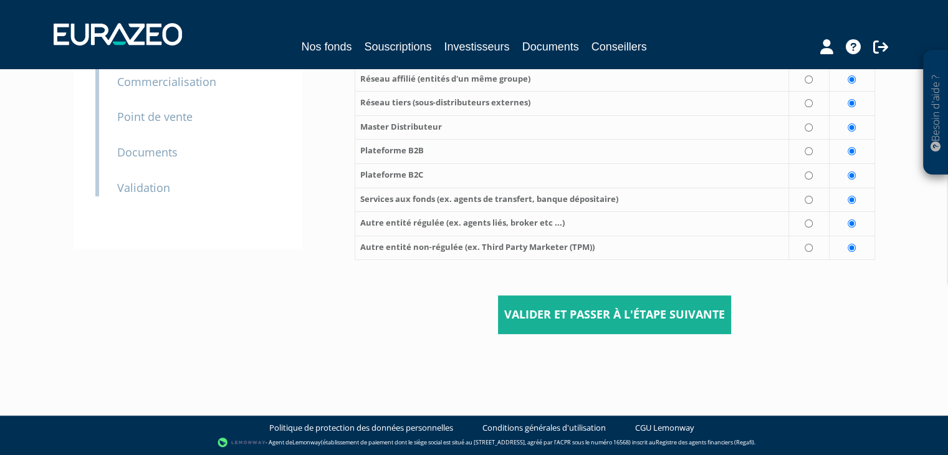
scroll to position [236, 0]
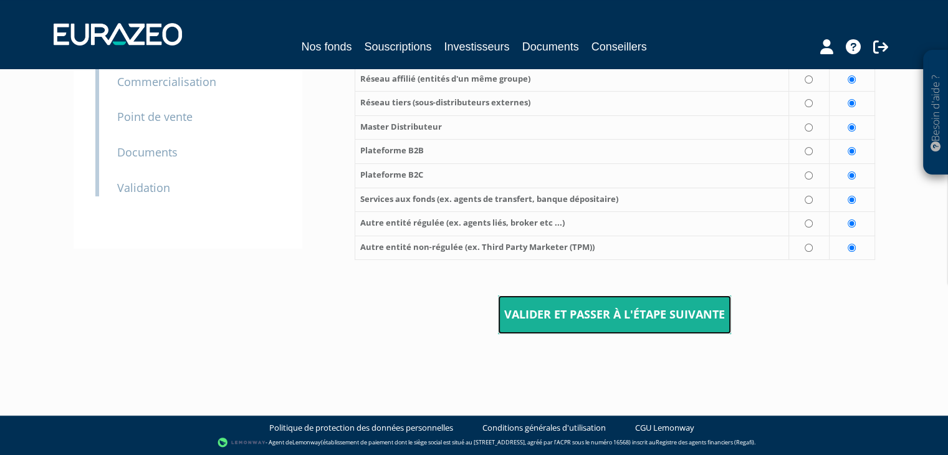
click at [621, 316] on input "Valider et passer à l'étape suivante" at bounding box center [614, 315] width 233 height 39
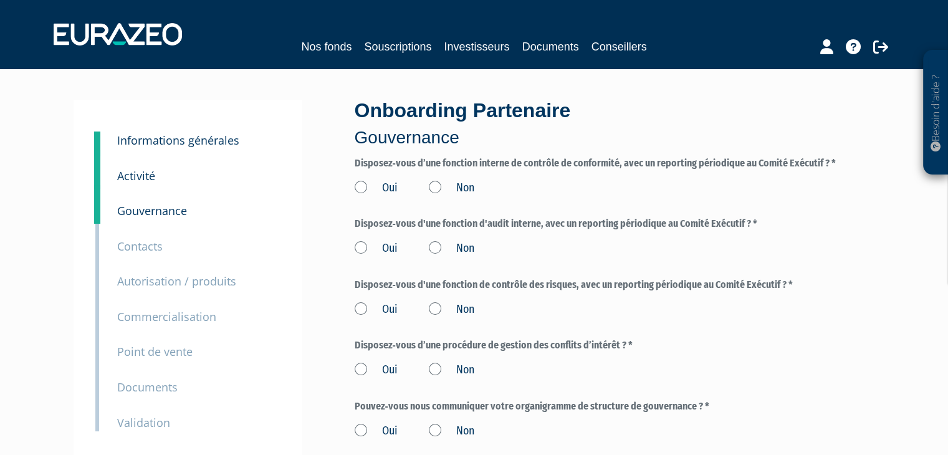
click at [372, 185] on label "Oui" at bounding box center [376, 188] width 43 height 16
click at [0, 0] on input "Oui" at bounding box center [0, 0] width 0 height 0
click at [364, 249] on label "Oui" at bounding box center [376, 249] width 43 height 16
click at [0, 0] on input "Oui" at bounding box center [0, 0] width 0 height 0
click at [360, 302] on label "Oui" at bounding box center [376, 310] width 43 height 16
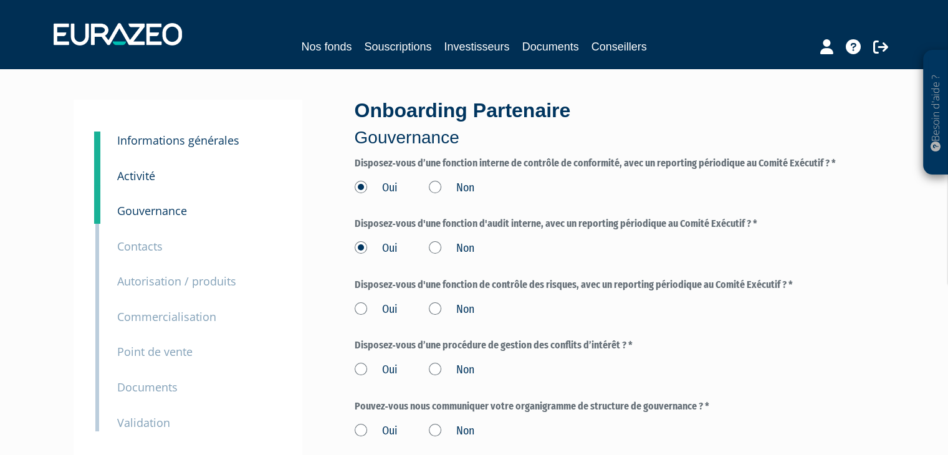
click at [0, 0] on input "Oui" at bounding box center [0, 0] width 0 height 0
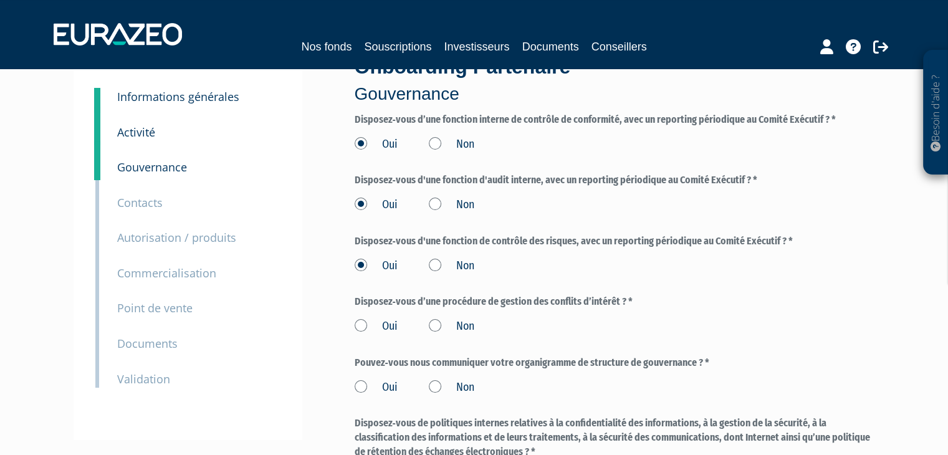
scroll to position [62, 0]
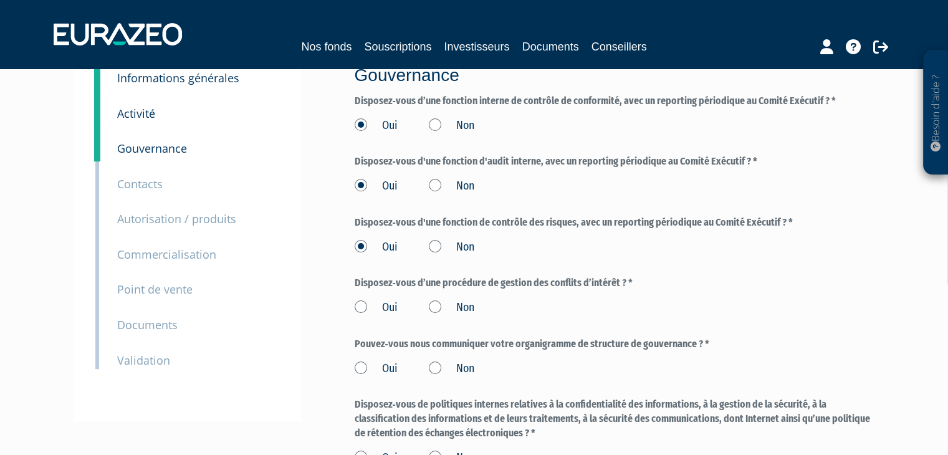
click at [363, 302] on label "Oui" at bounding box center [376, 308] width 43 height 16
click at [0, 0] on input "Oui" at bounding box center [0, 0] width 0 height 0
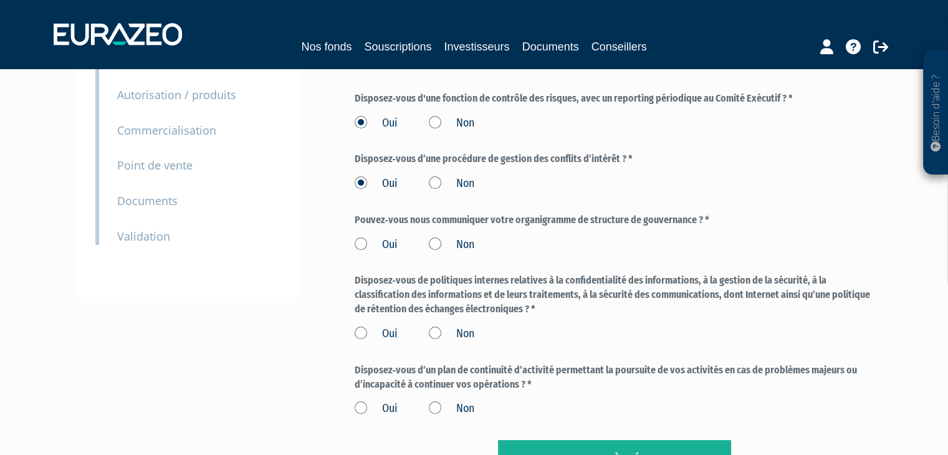
scroll to position [187, 0]
click at [376, 244] on label "Oui" at bounding box center [376, 244] width 43 height 16
click at [0, 0] on input "Oui" at bounding box center [0, 0] width 0 height 0
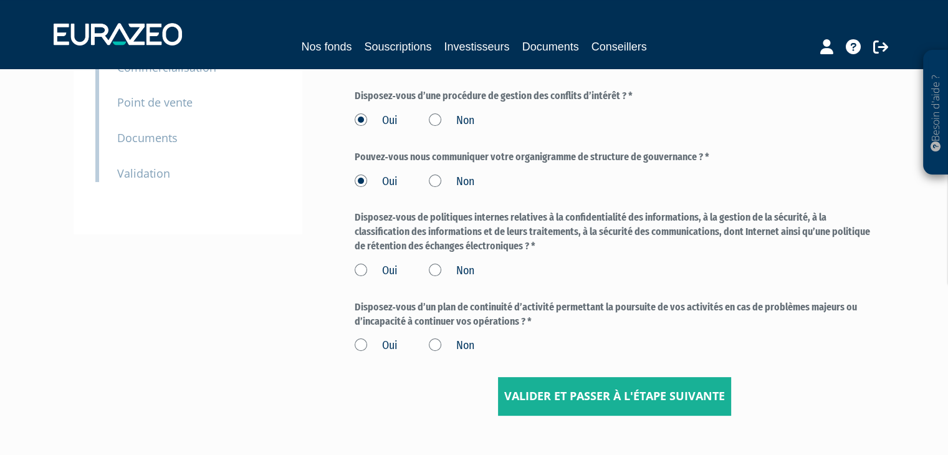
click at [362, 272] on label "Oui" at bounding box center [376, 271] width 43 height 16
click at [0, 0] on input "Oui" at bounding box center [0, 0] width 0 height 0
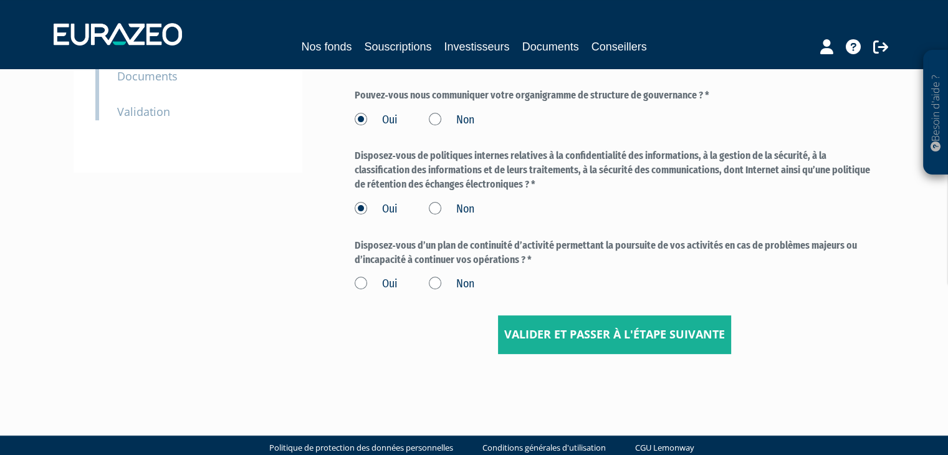
scroll to position [312, 0]
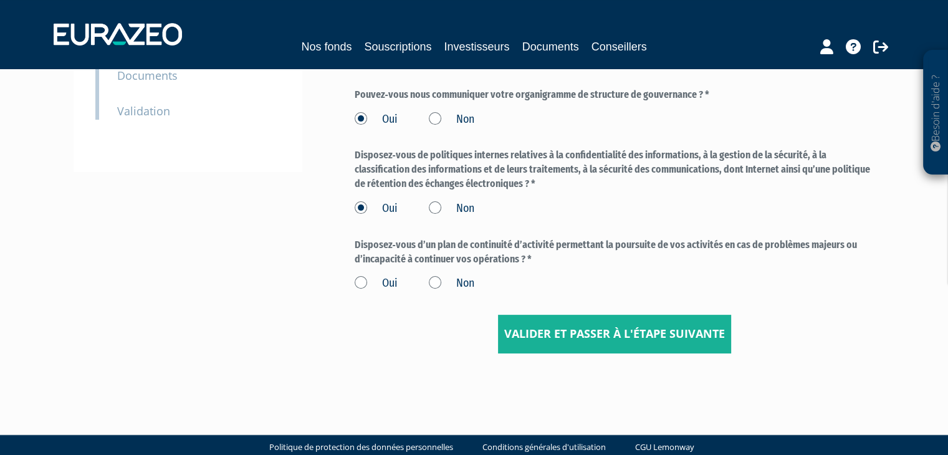
click at [369, 278] on label "Oui" at bounding box center [376, 284] width 43 height 16
click at [0, 0] on input "Oui" at bounding box center [0, 0] width 0 height 0
click at [536, 324] on input "Valider et passer à l'étape suivante" at bounding box center [614, 334] width 233 height 39
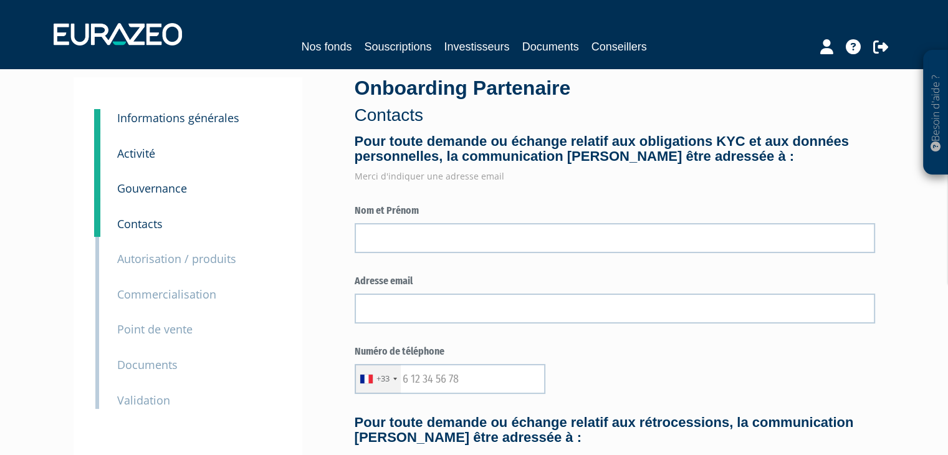
scroll to position [62, 0]
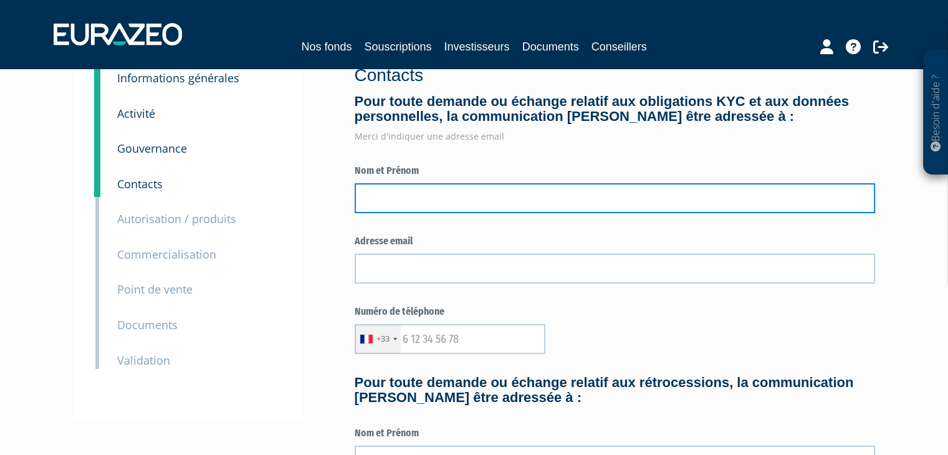
click at [441, 210] on input "text" at bounding box center [615, 198] width 521 height 30
type input "Jean-yves Louis"
type input "jylouis@elljyconseilpatrimoine.fr"
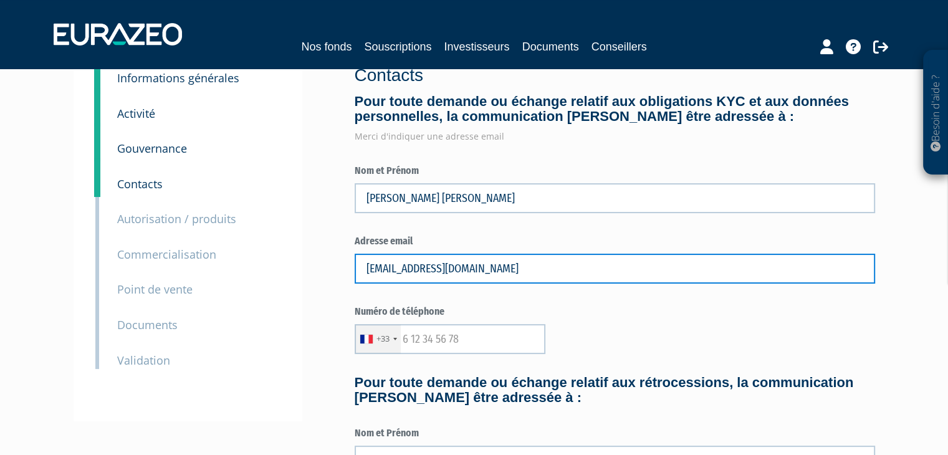
type input "0610726657"
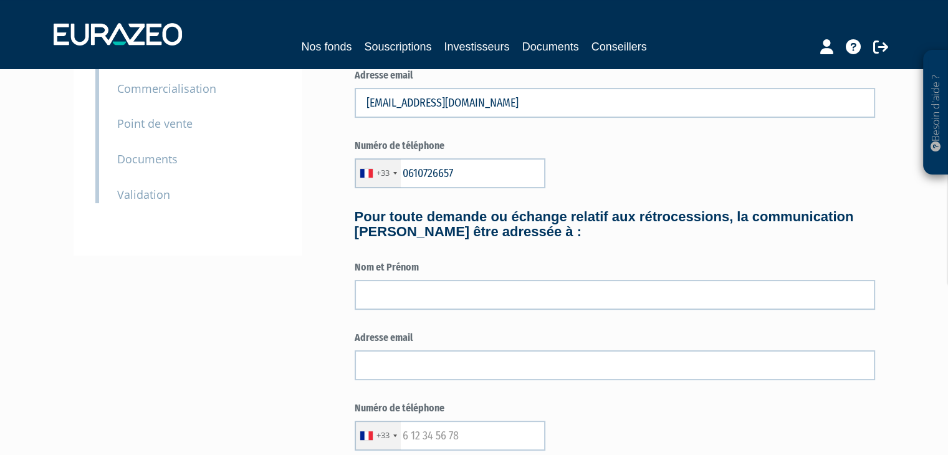
scroll to position [249, 0]
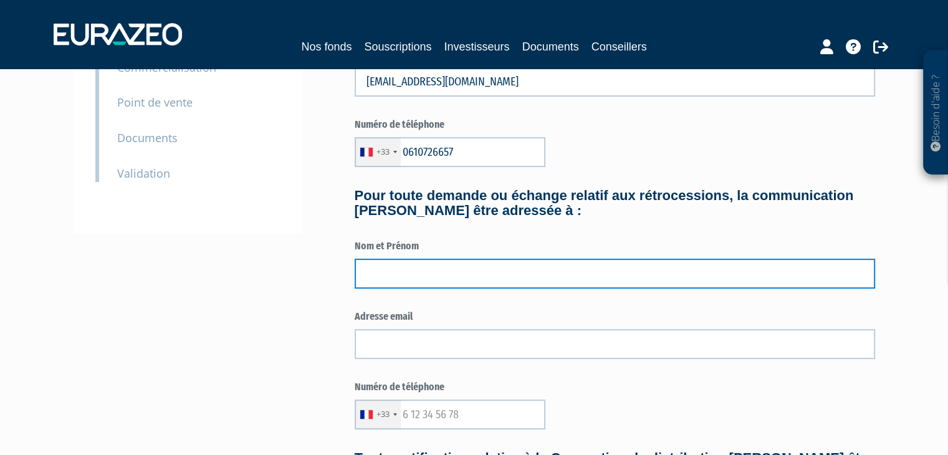
click at [448, 270] on input "text" at bounding box center [615, 274] width 521 height 30
type input "Jean-yves Louis"
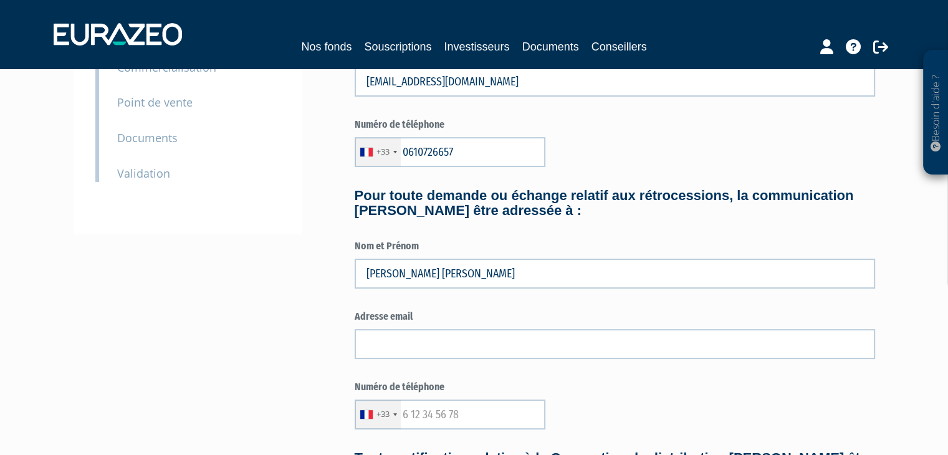
type input "jylouis@elljyconseilpatrimoine.fr"
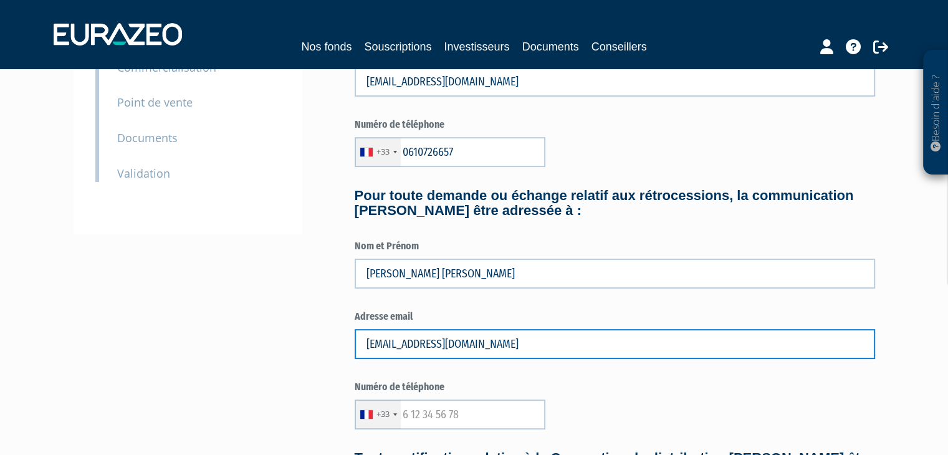
type input "0610726657"
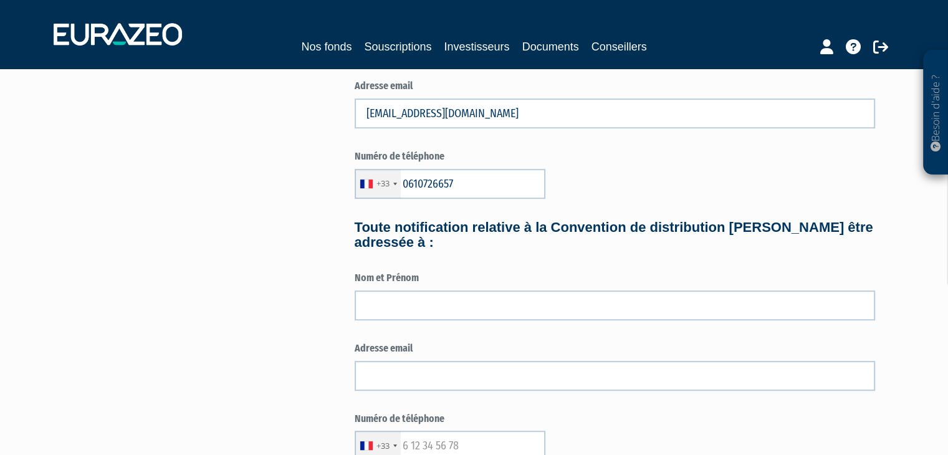
scroll to position [499, 0]
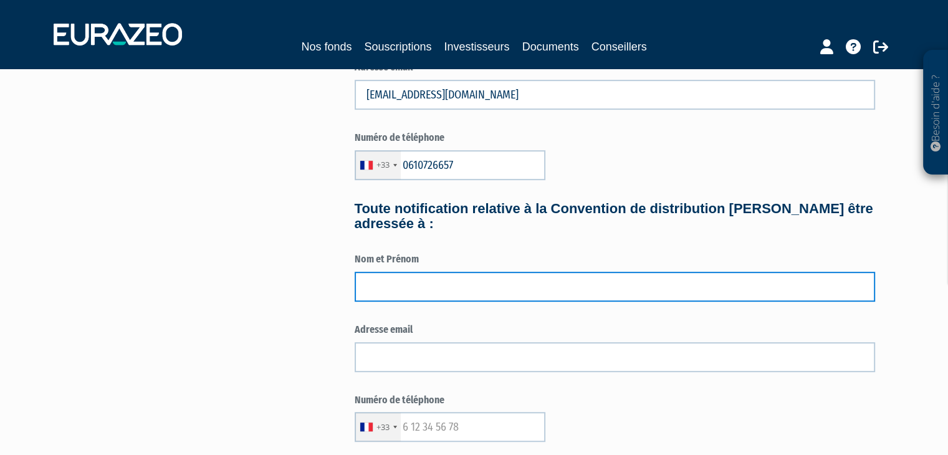
click at [444, 287] on input "text" at bounding box center [615, 287] width 521 height 30
type input "Jean-yves Louis"
type input "jylouis@elljyconseilpatrimoine.fr"
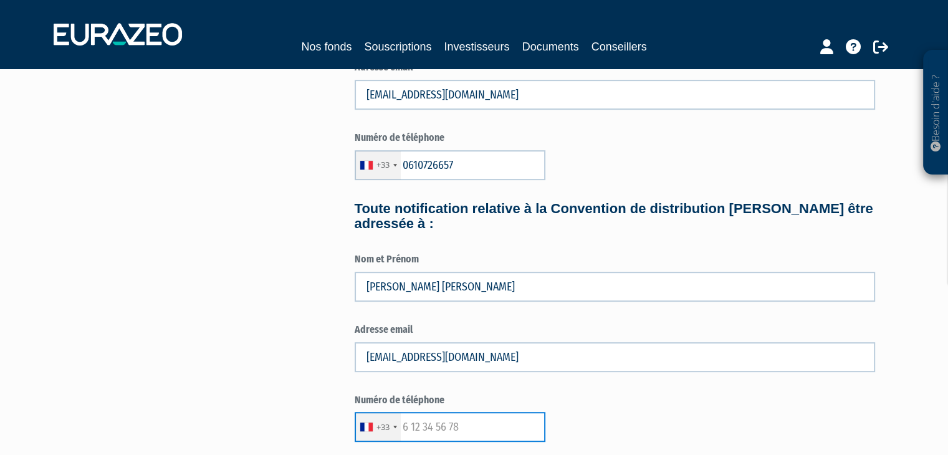
type input "0610726657"
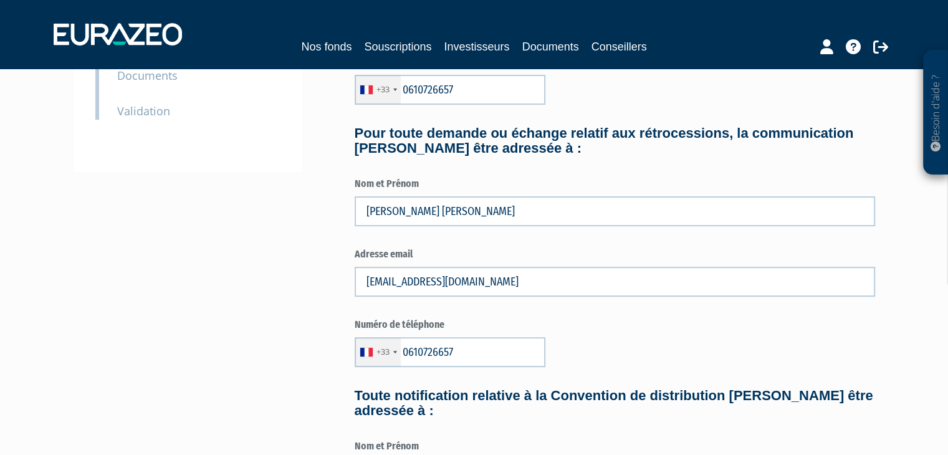
scroll to position [624, 0]
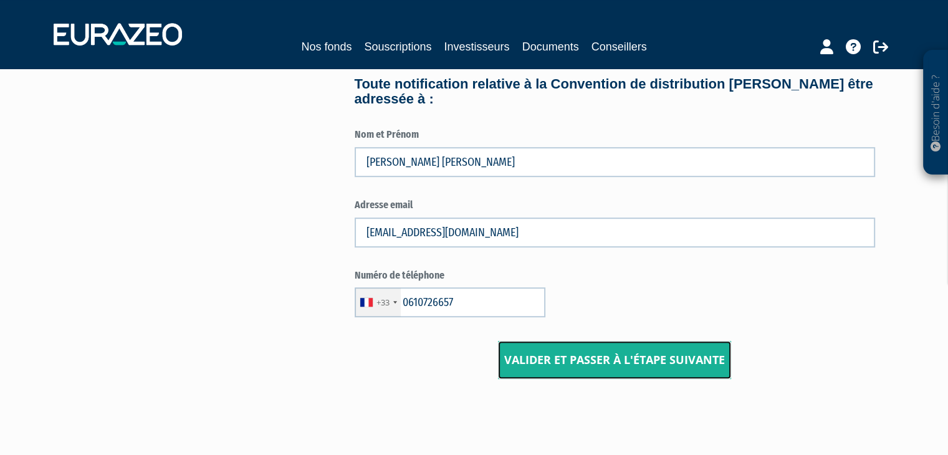
click at [592, 367] on input "Valider et passer à l'étape suivante" at bounding box center [614, 360] width 233 height 39
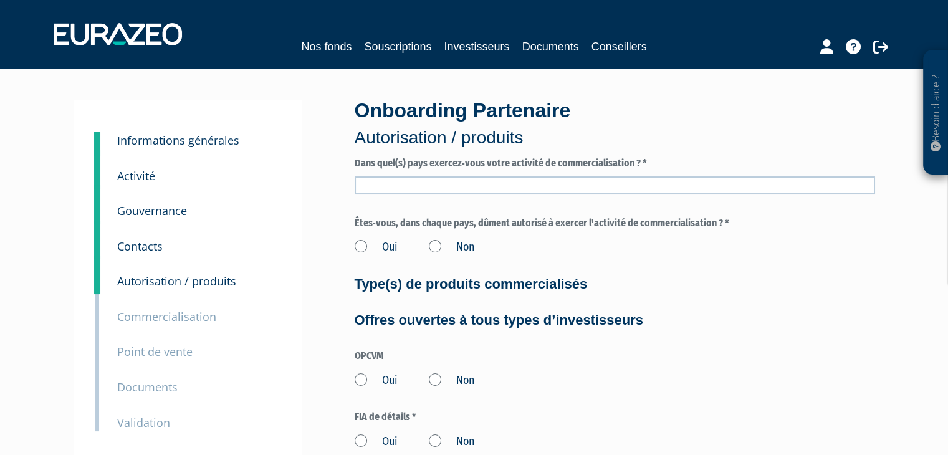
click at [539, 186] on input "text" at bounding box center [615, 185] width 521 height 18
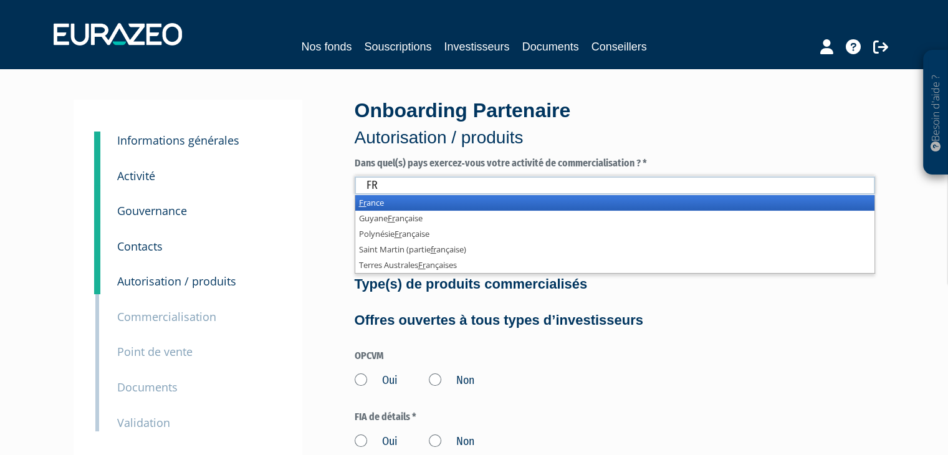
type input "FR"
click at [405, 200] on li "Fr ance" at bounding box center [614, 203] width 519 height 16
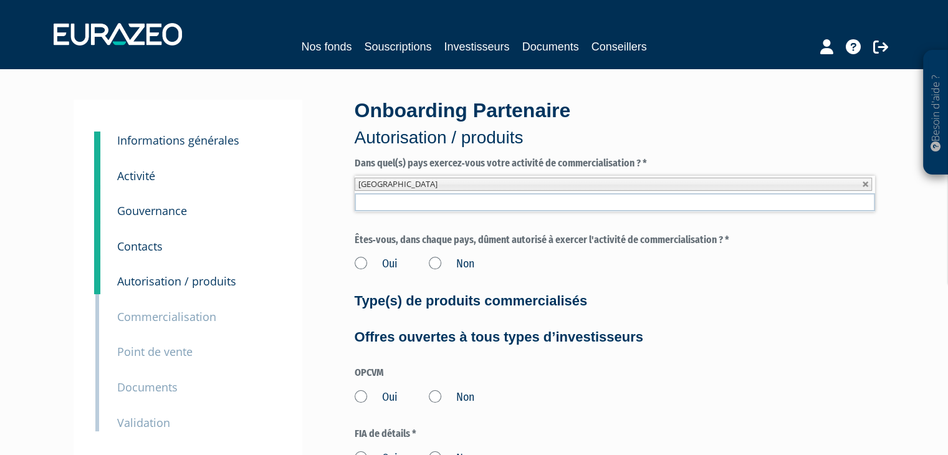
click at [844, 253] on div "Oui Non" at bounding box center [615, 262] width 521 height 21
drag, startPoint x: 808, startPoint y: 257, endPoint x: 807, endPoint y: 265, distance: 8.1
click at [809, 257] on div "Oui Non" at bounding box center [615, 262] width 521 height 21
click at [377, 268] on label "Oui" at bounding box center [376, 264] width 43 height 16
click at [0, 0] on input "Oui" at bounding box center [0, 0] width 0 height 0
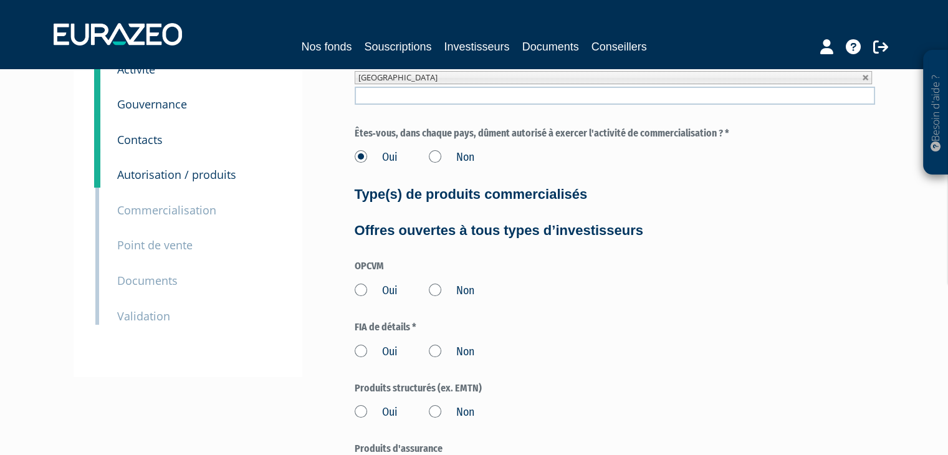
scroll to position [125, 0]
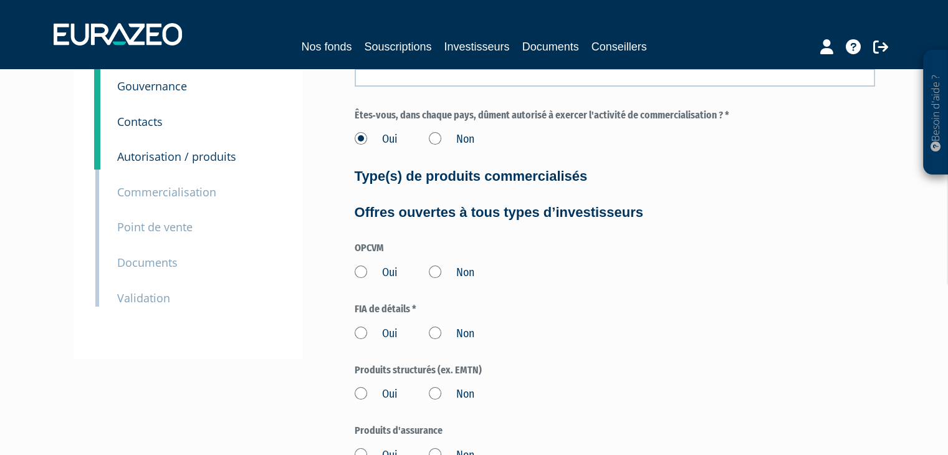
click at [369, 269] on label "Oui" at bounding box center [376, 273] width 43 height 16
click at [0, 0] on input "Oui" at bounding box center [0, 0] width 0 height 0
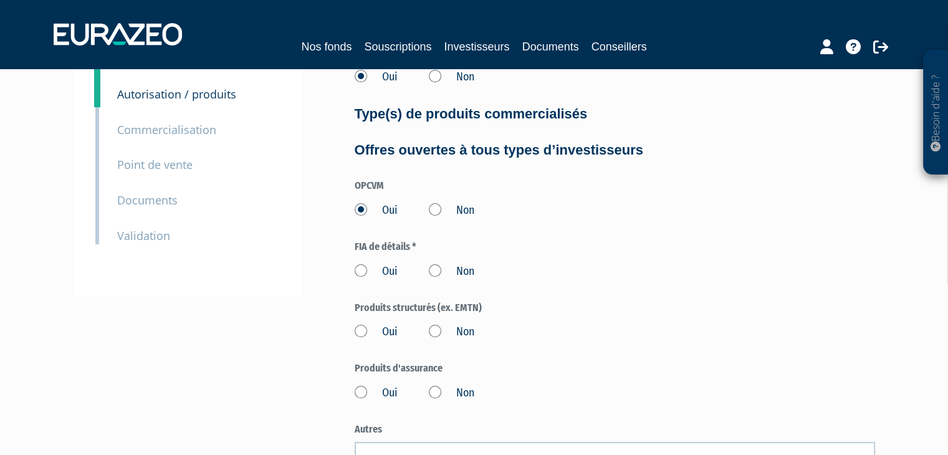
click at [364, 270] on label "Oui" at bounding box center [376, 272] width 43 height 16
click at [0, 0] on input "Oui" at bounding box center [0, 0] width 0 height 0
click at [365, 315] on div "Produits structurés (ex. EMTN) Oui Non" at bounding box center [615, 321] width 521 height 40
click at [362, 330] on label "Oui" at bounding box center [376, 332] width 43 height 16
click at [0, 0] on input "Oui" at bounding box center [0, 0] width 0 height 0
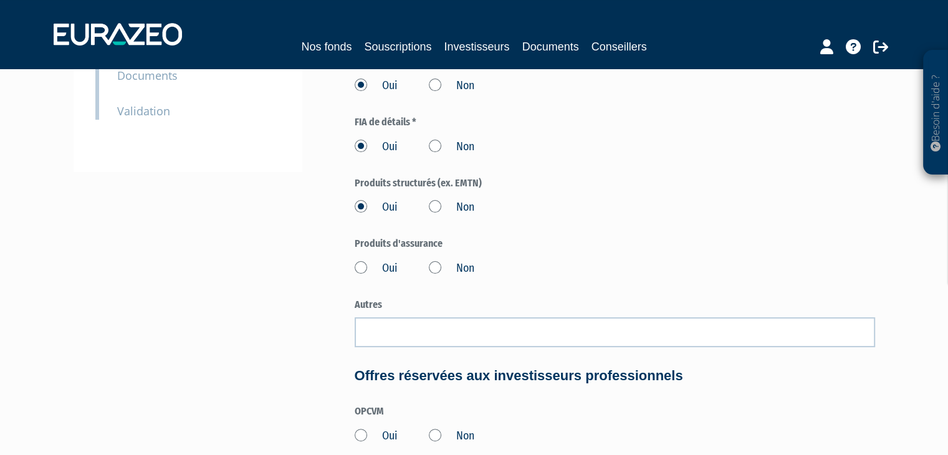
click at [363, 264] on label "Oui" at bounding box center [376, 269] width 43 height 16
click at [0, 0] on input "Oui" at bounding box center [0, 0] width 0 height 0
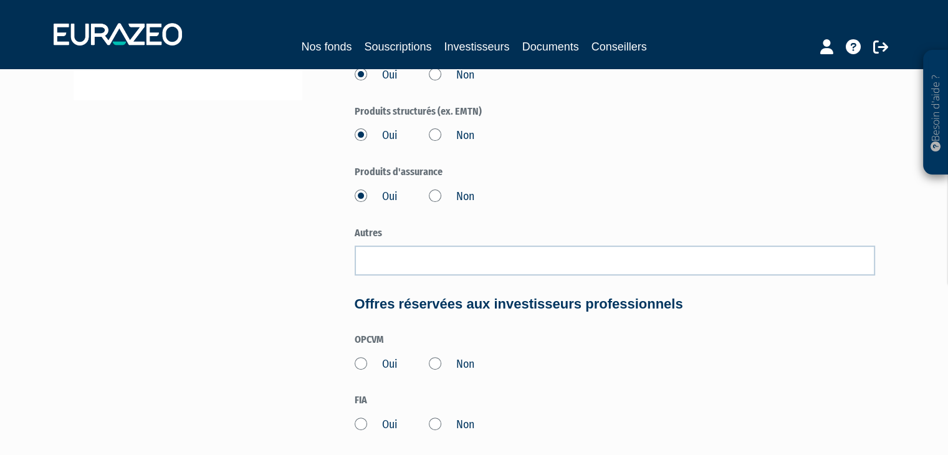
scroll to position [499, 0]
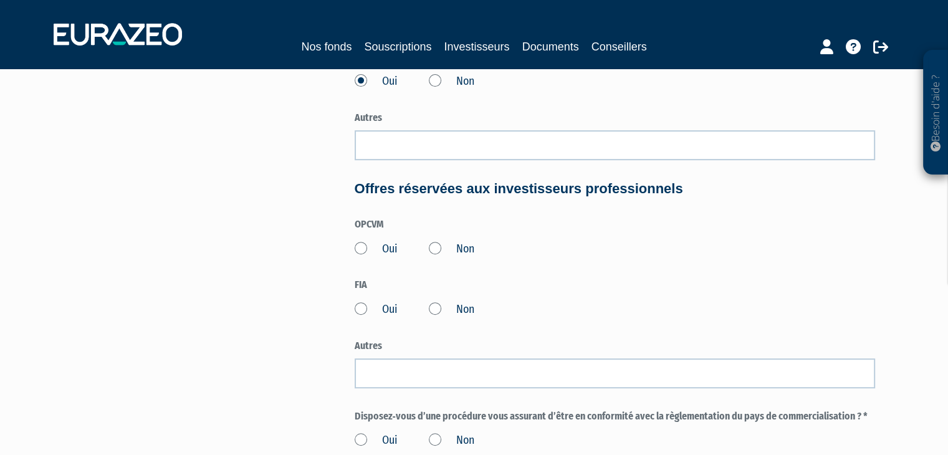
click at [382, 245] on label "Oui" at bounding box center [376, 249] width 43 height 16
click at [0, 0] on input "Oui" at bounding box center [0, 0] width 0 height 0
click at [374, 312] on label "Oui" at bounding box center [376, 310] width 43 height 16
click at [0, 0] on input "Oui" at bounding box center [0, 0] width 0 height 0
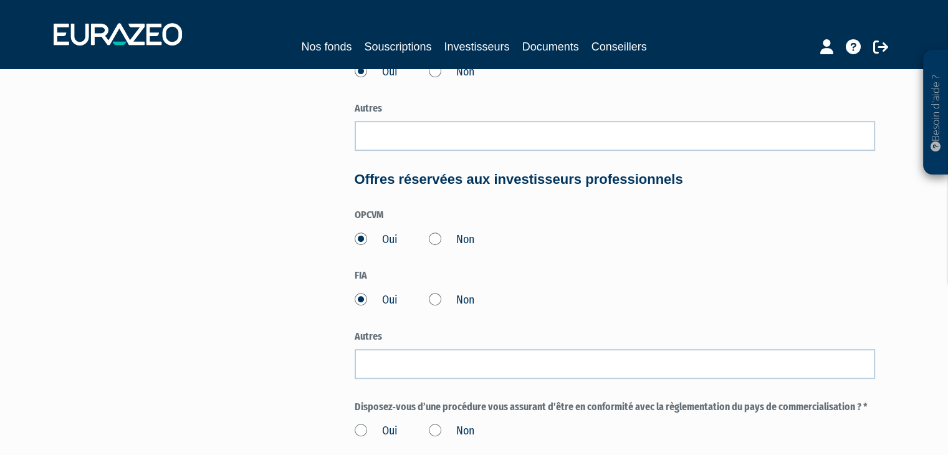
scroll to position [624, 0]
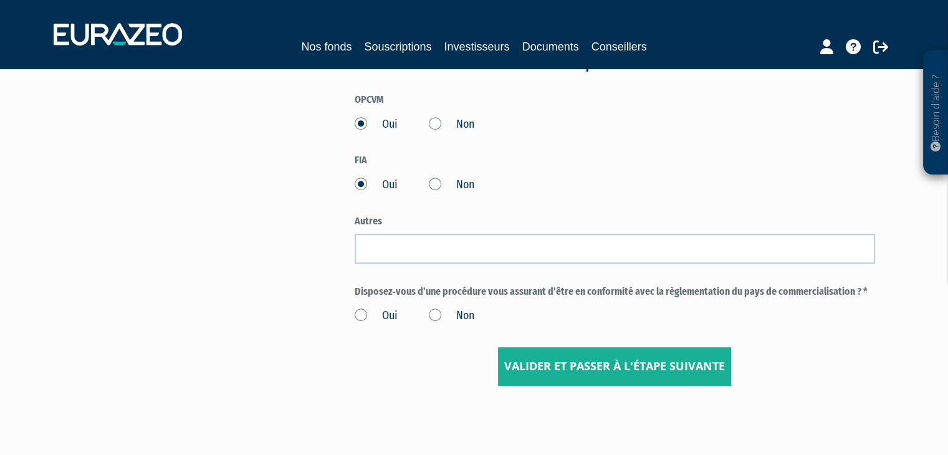
drag, startPoint x: 375, startPoint y: 320, endPoint x: 383, endPoint y: 320, distance: 8.7
click at [375, 319] on label "Oui" at bounding box center [376, 316] width 43 height 16
click at [0, 0] on input "Oui" at bounding box center [0, 0] width 0 height 0
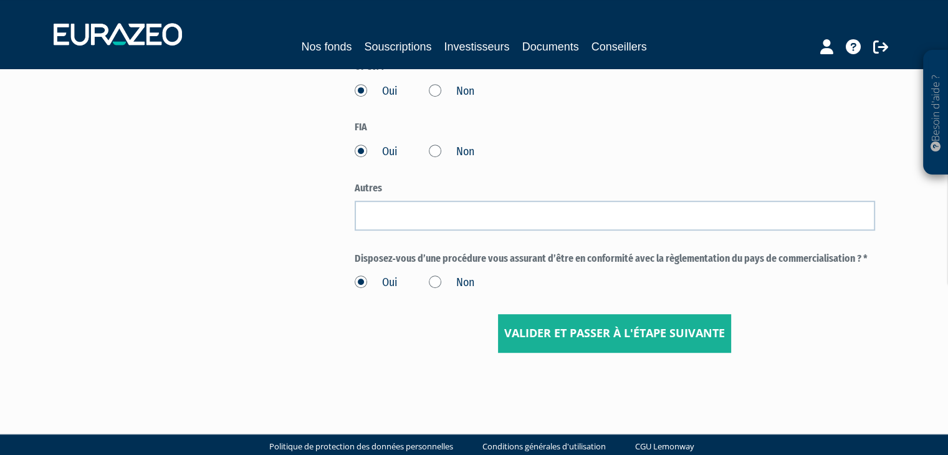
scroll to position [675, 0]
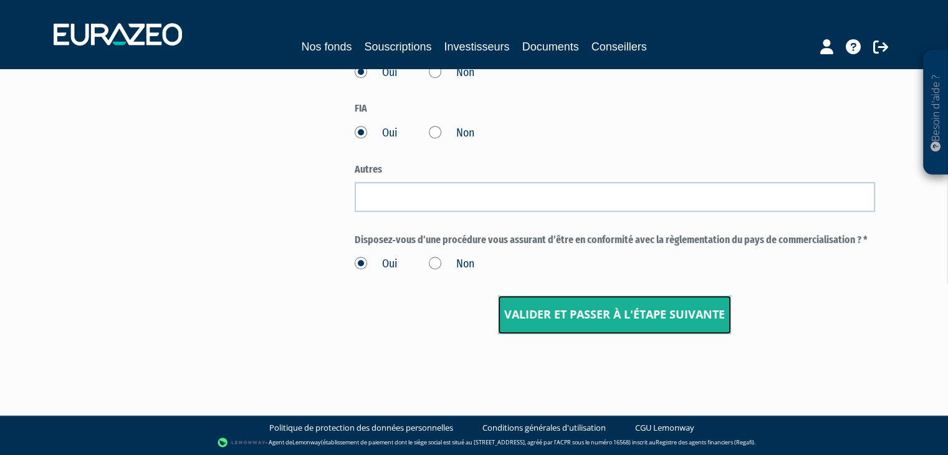
click at [566, 317] on input "Valider et passer à l'étape suivante" at bounding box center [614, 315] width 233 height 39
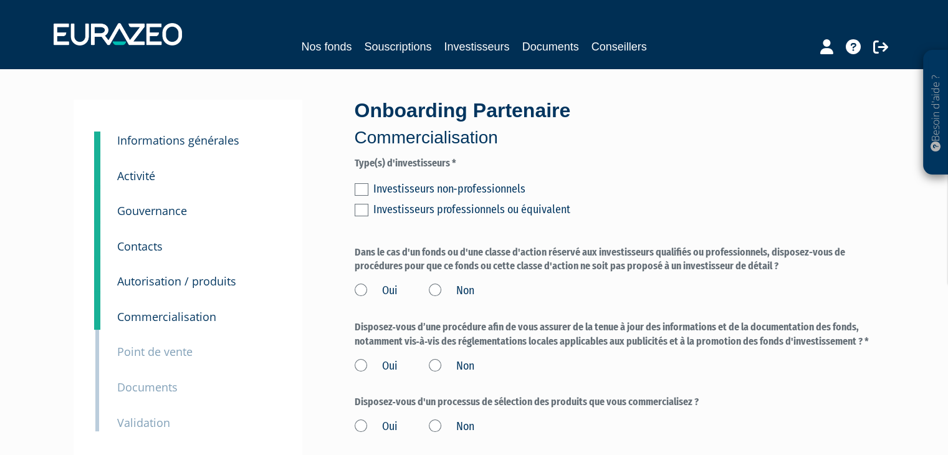
click at [365, 189] on label at bounding box center [362, 189] width 14 height 12
click at [0, 0] on input "checkbox" at bounding box center [0, 0] width 0 height 0
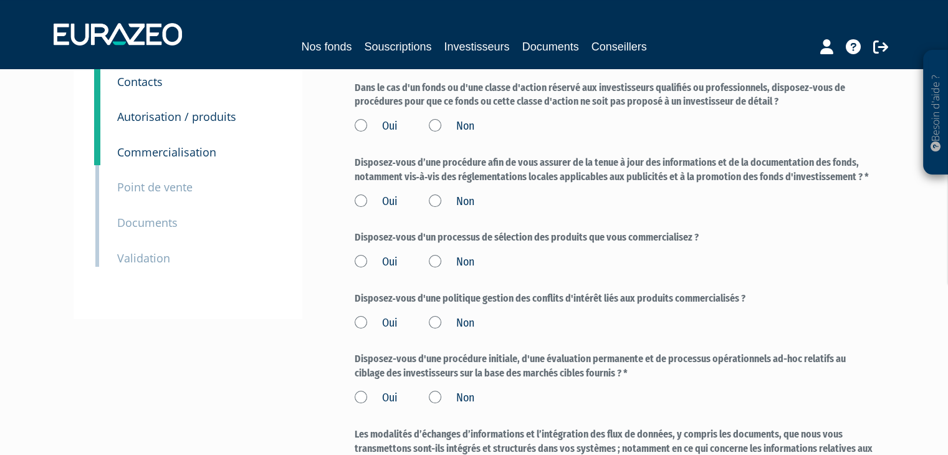
scroll to position [187, 0]
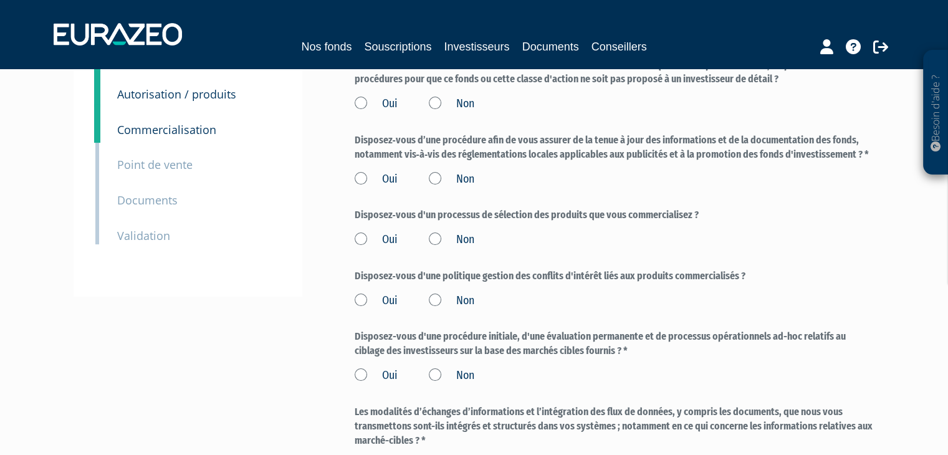
click at [365, 237] on label "Oui" at bounding box center [376, 240] width 43 height 16
click at [0, 0] on input "Oui" at bounding box center [0, 0] width 0 height 0
click at [369, 295] on label "Oui" at bounding box center [376, 301] width 43 height 16
click at [0, 0] on input "Oui" at bounding box center [0, 0] width 0 height 0
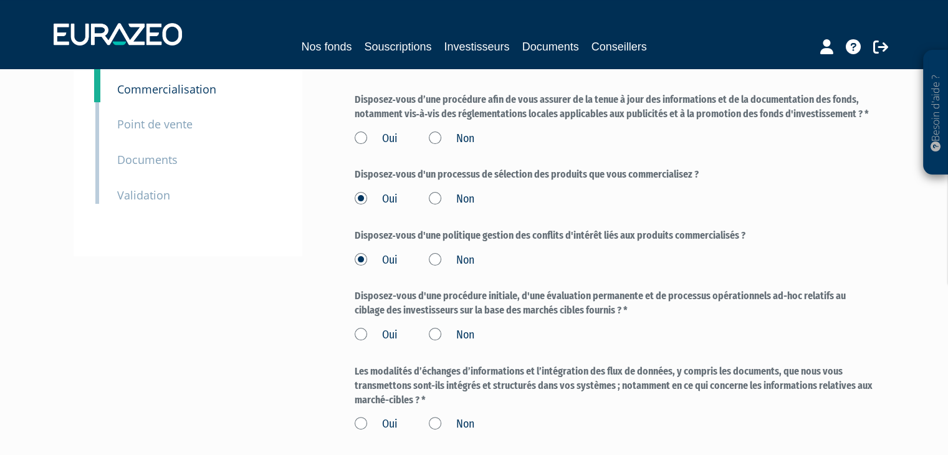
scroll to position [249, 0]
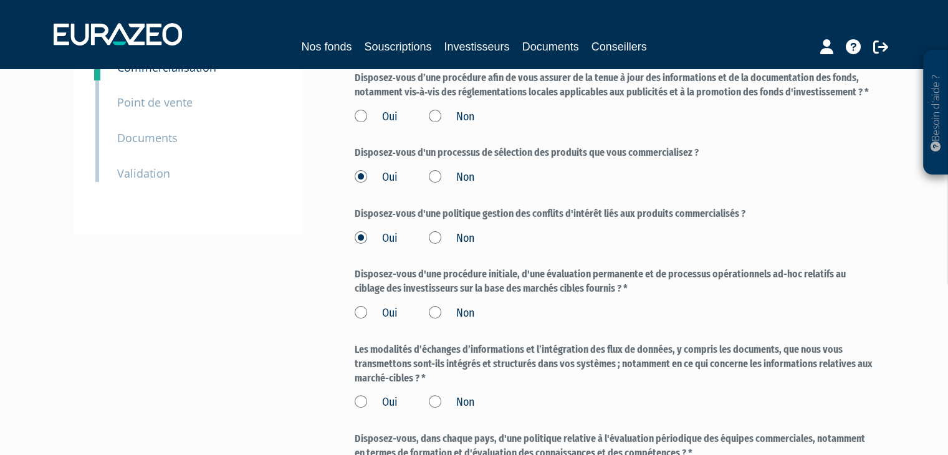
click at [359, 310] on label "Oui" at bounding box center [376, 314] width 43 height 16
click at [0, 0] on input "Oui" at bounding box center [0, 0] width 0 height 0
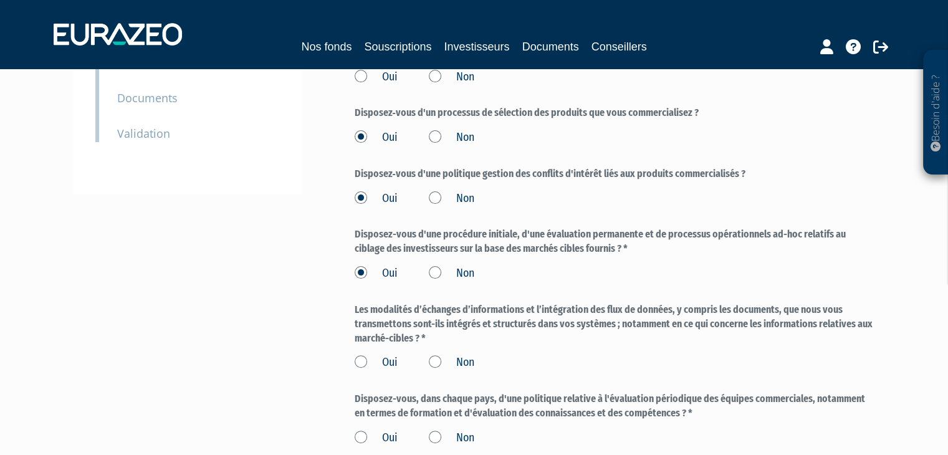
scroll to position [312, 0]
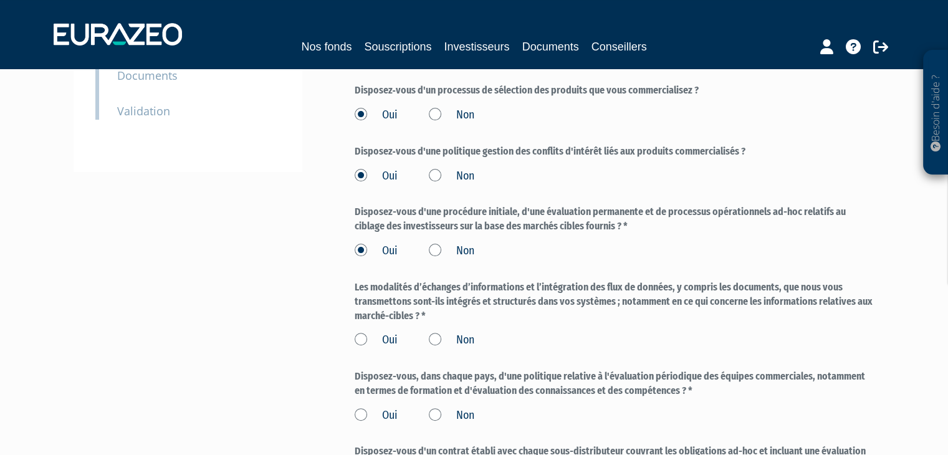
click at [359, 332] on label "Oui" at bounding box center [376, 340] width 43 height 16
click at [0, 0] on input "Oui" at bounding box center [0, 0] width 0 height 0
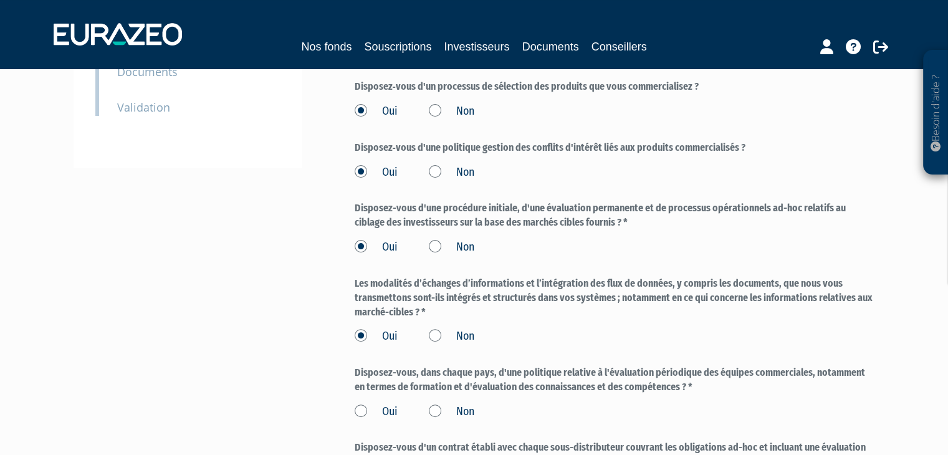
scroll to position [374, 0]
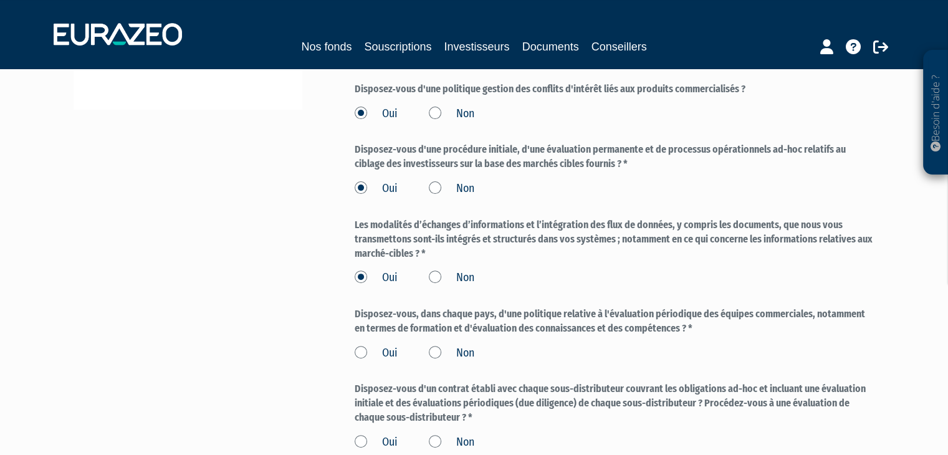
click at [362, 345] on label "Oui" at bounding box center [376, 353] width 43 height 16
click at [0, 0] on input "Oui" at bounding box center [0, 0] width 0 height 0
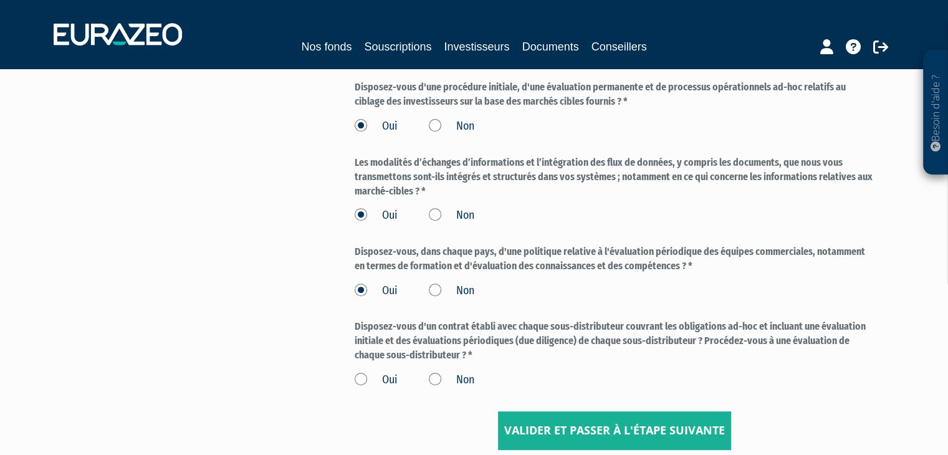
click at [366, 377] on label "Oui" at bounding box center [376, 380] width 43 height 16
click at [0, 0] on input "Oui" at bounding box center [0, 0] width 0 height 0
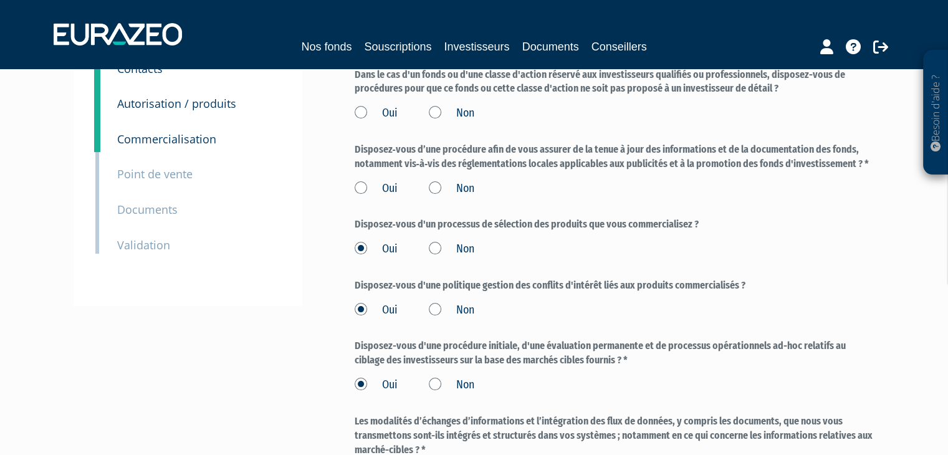
scroll to position [125, 0]
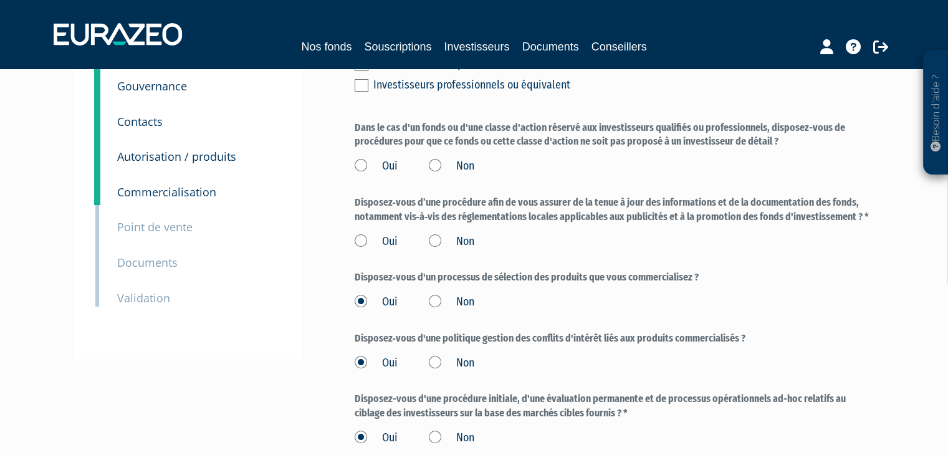
click at [366, 238] on label "Oui" at bounding box center [376, 242] width 43 height 16
click at [0, 0] on input "Oui" at bounding box center [0, 0] width 0 height 0
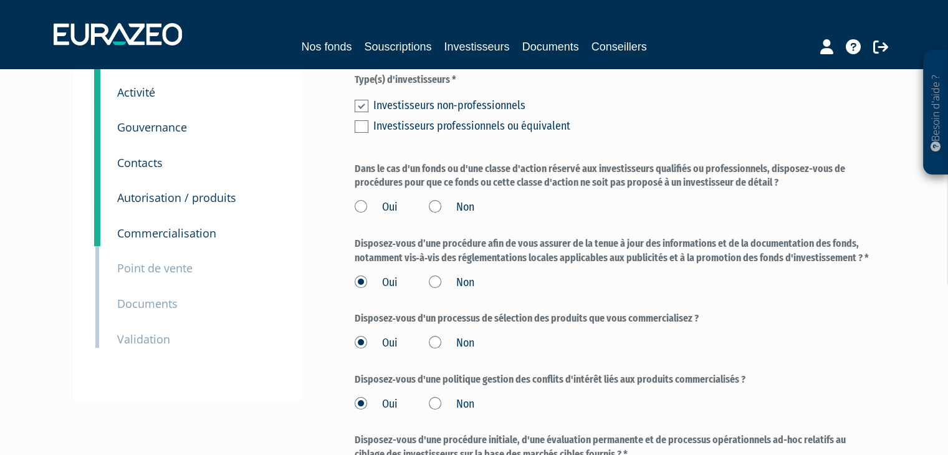
scroll to position [62, 0]
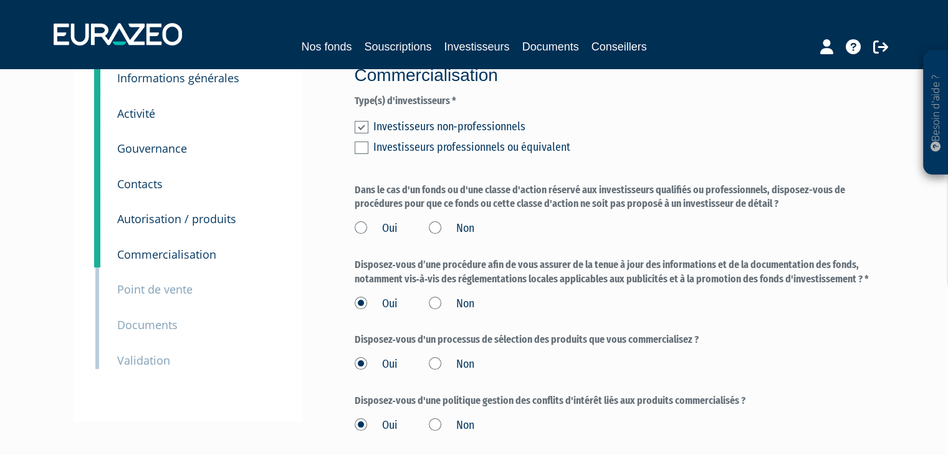
click at [367, 227] on label "Oui" at bounding box center [376, 229] width 43 height 16
click at [0, 0] on input "Oui" at bounding box center [0, 0] width 0 height 0
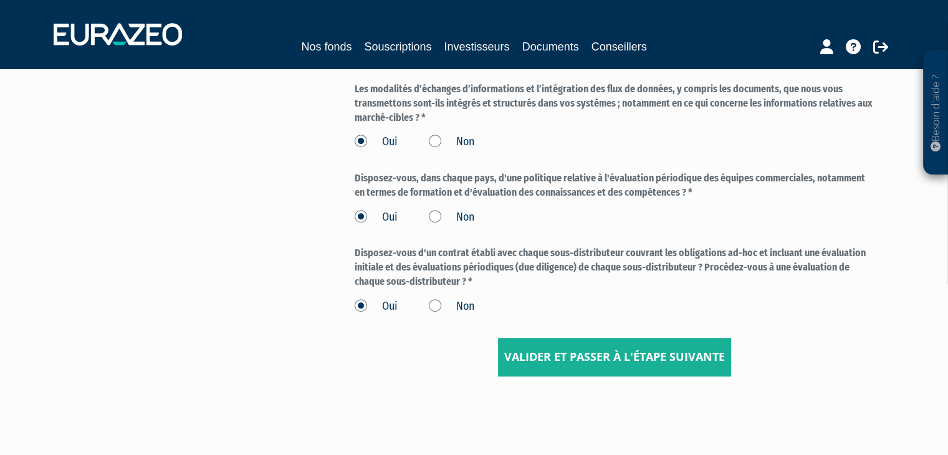
scroll to position [552, 0]
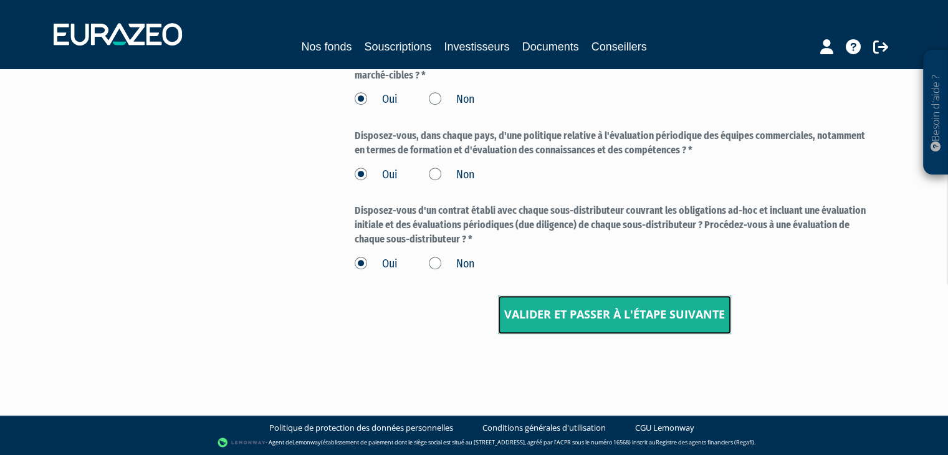
click at [562, 304] on input "Valider et passer à l'étape suivante" at bounding box center [614, 315] width 233 height 39
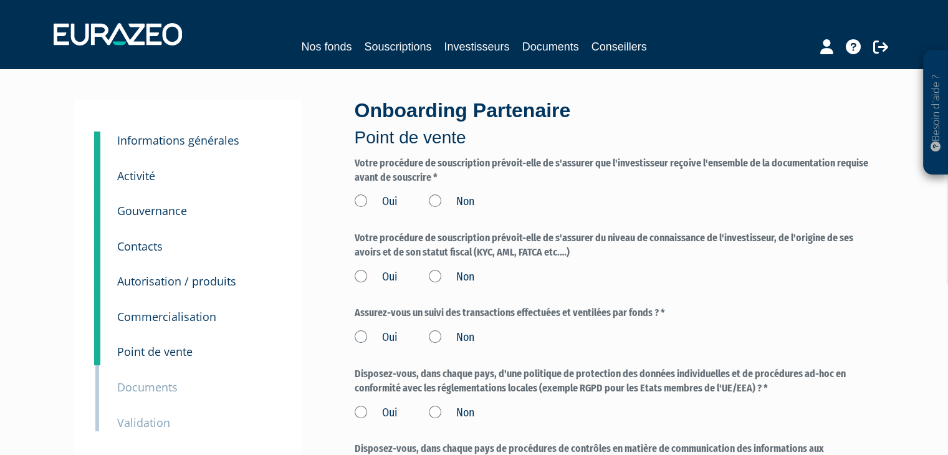
click at [369, 200] on label "Oui" at bounding box center [376, 202] width 43 height 16
click at [0, 0] on input "Oui" at bounding box center [0, 0] width 0 height 0
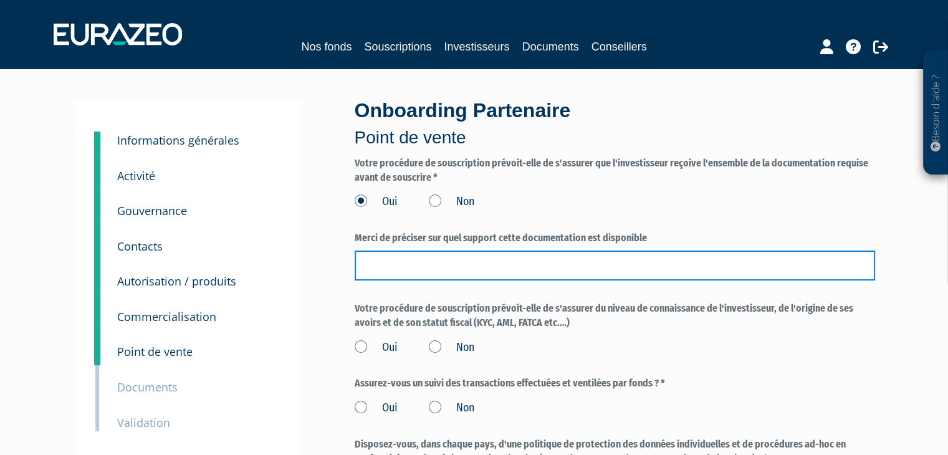
click at [474, 263] on input "text" at bounding box center [615, 266] width 521 height 30
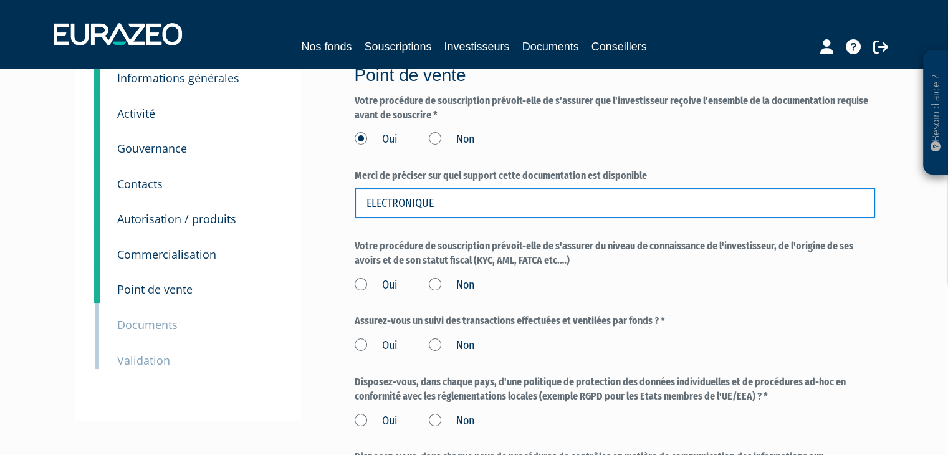
type input "ELECTRONIQUE"
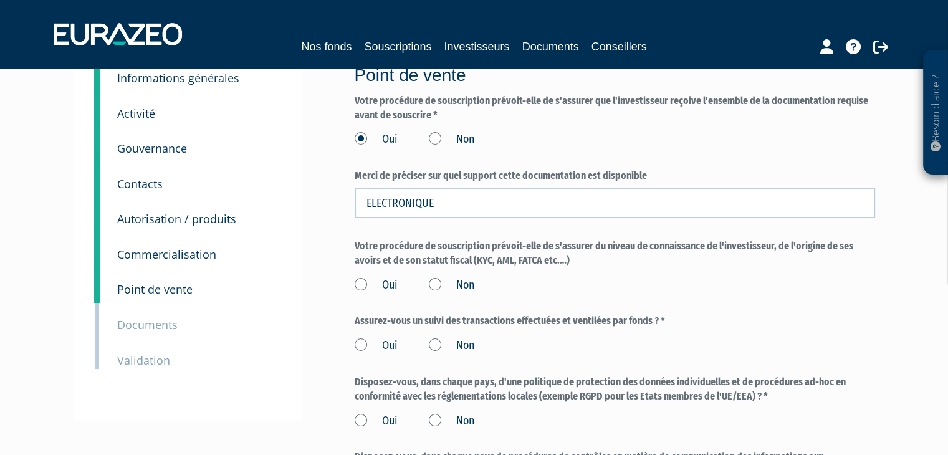
click at [367, 283] on label "Oui" at bounding box center [376, 285] width 43 height 16
click at [0, 0] on input "Oui" at bounding box center [0, 0] width 0 height 0
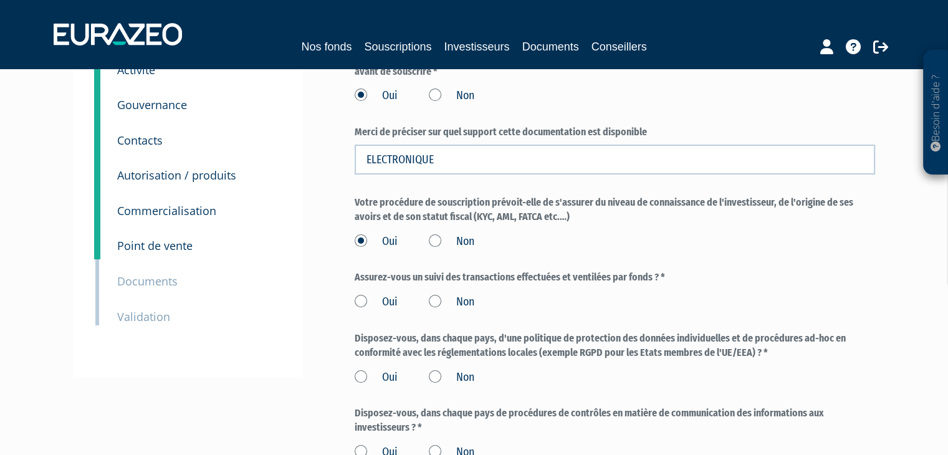
scroll to position [125, 0]
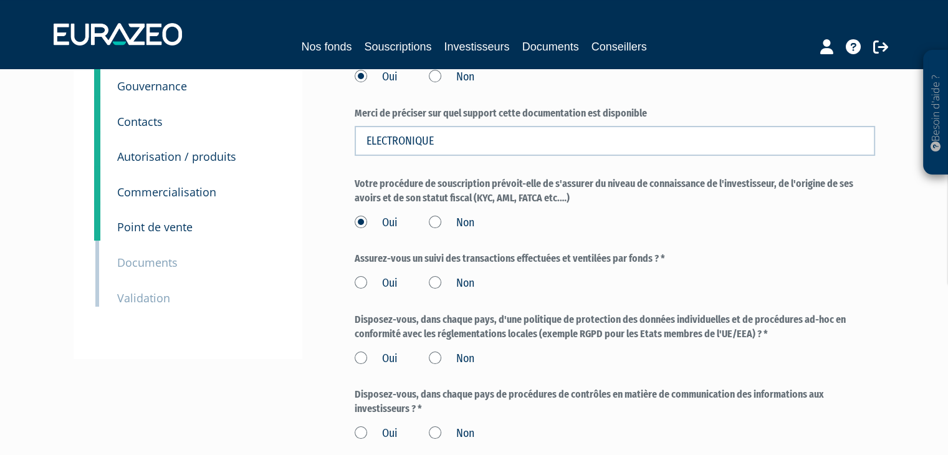
click at [355, 284] on label "Oui" at bounding box center [376, 284] width 43 height 16
click at [0, 0] on input "Oui" at bounding box center [0, 0] width 0 height 0
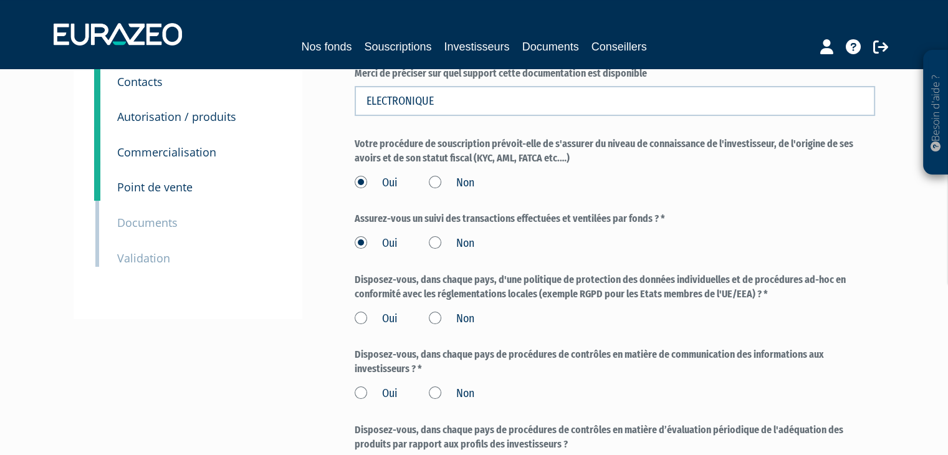
scroll to position [187, 0]
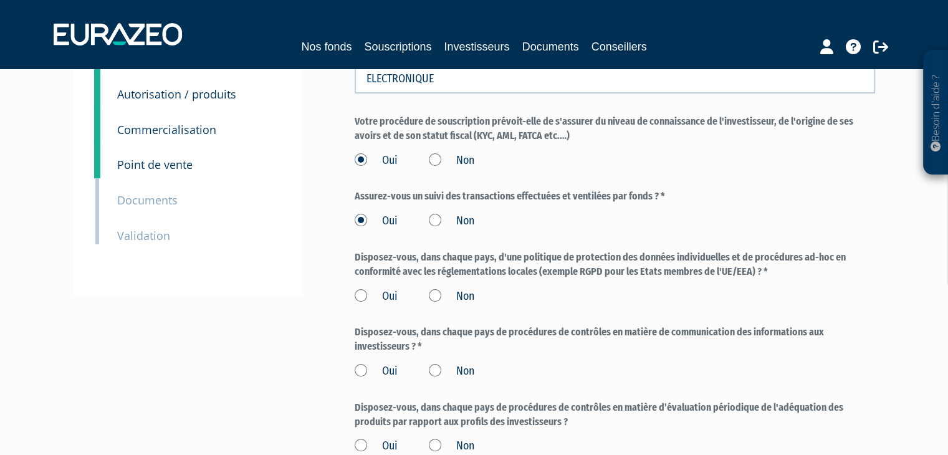
click at [366, 292] on label "Oui" at bounding box center [376, 297] width 43 height 16
click at [0, 0] on input "Oui" at bounding box center [0, 0] width 0 height 0
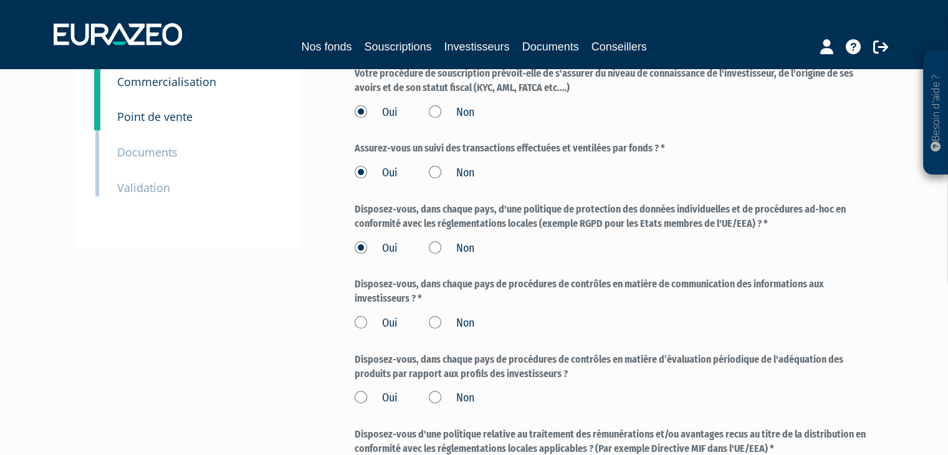
scroll to position [312, 0]
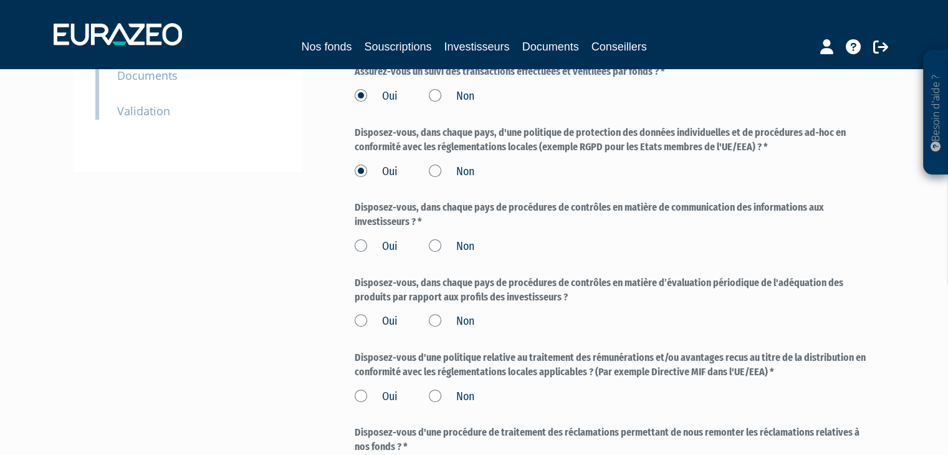
click at [366, 244] on label "Oui" at bounding box center [376, 247] width 43 height 16
click at [0, 0] on input "Oui" at bounding box center [0, 0] width 0 height 0
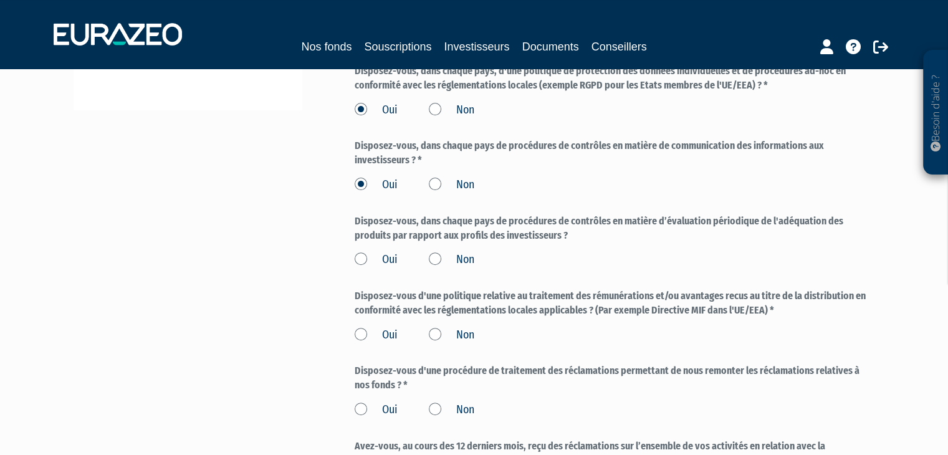
scroll to position [374, 0]
click at [362, 255] on label "Oui" at bounding box center [376, 259] width 43 height 16
click at [0, 0] on input "Oui" at bounding box center [0, 0] width 0 height 0
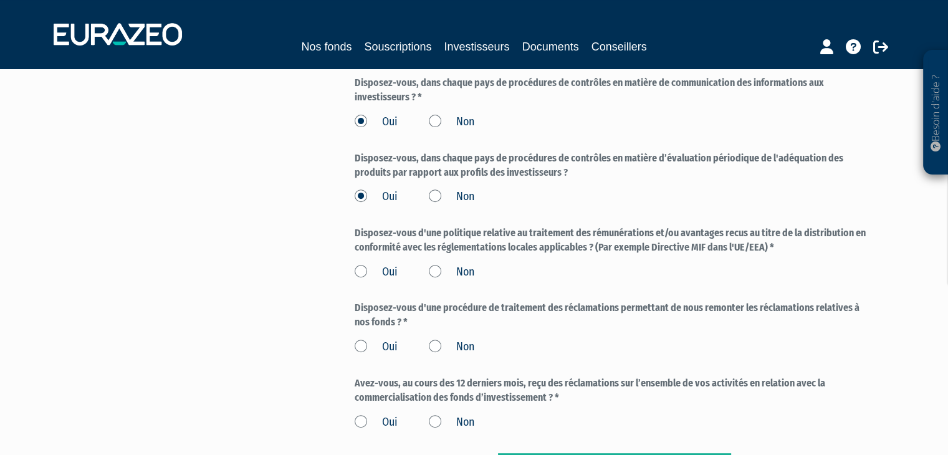
click at [357, 272] on label "Oui" at bounding box center [376, 272] width 43 height 16
click at [0, 0] on input "Oui" at bounding box center [0, 0] width 0 height 0
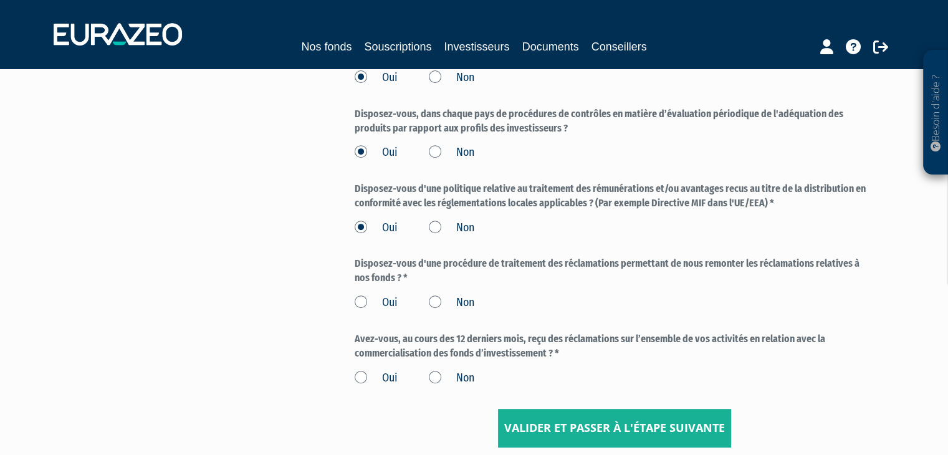
scroll to position [499, 0]
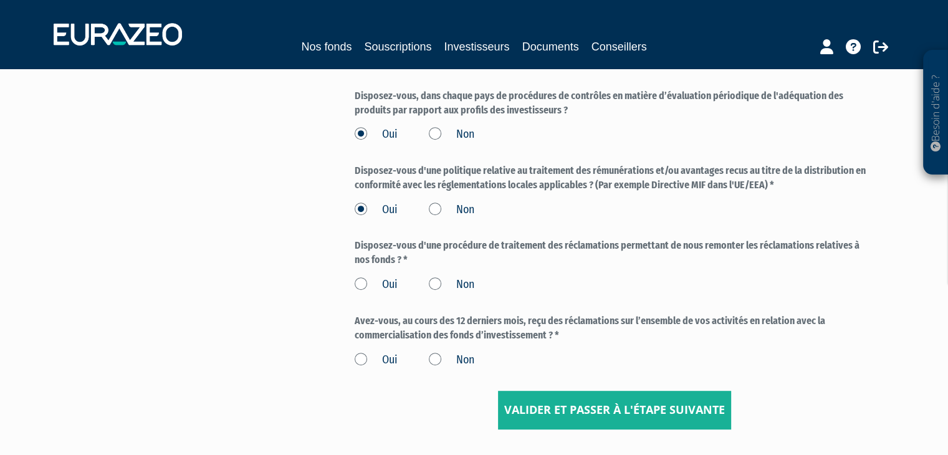
click at [361, 277] on label "Oui" at bounding box center [376, 285] width 43 height 16
click at [0, 0] on input "Oui" at bounding box center [0, 0] width 0 height 0
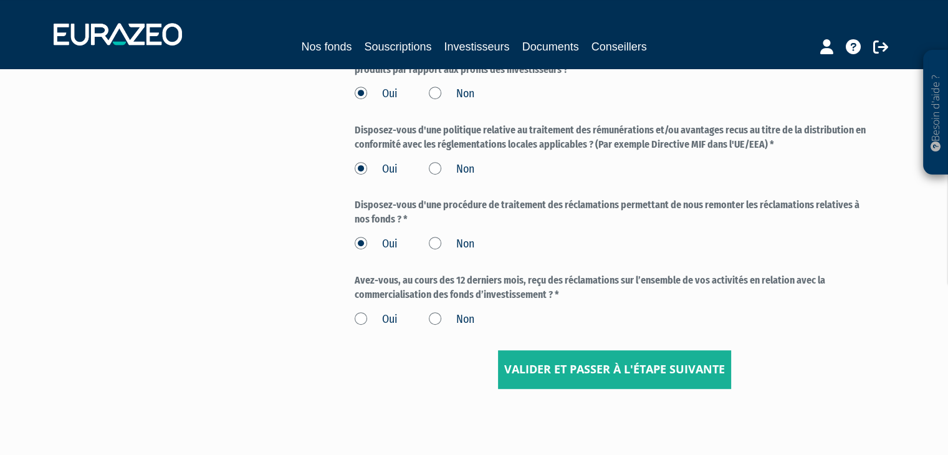
scroll to position [561, 0]
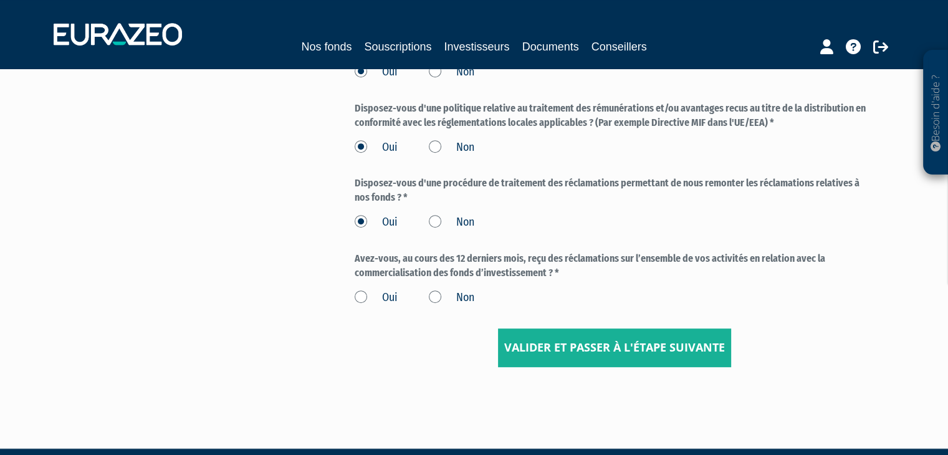
click at [445, 296] on label "Non" at bounding box center [452, 298] width 46 height 16
click at [0, 0] on input "Non" at bounding box center [0, 0] width 0 height 0
click at [578, 343] on input "Valider et passer à l'étape suivante" at bounding box center [614, 348] width 233 height 39
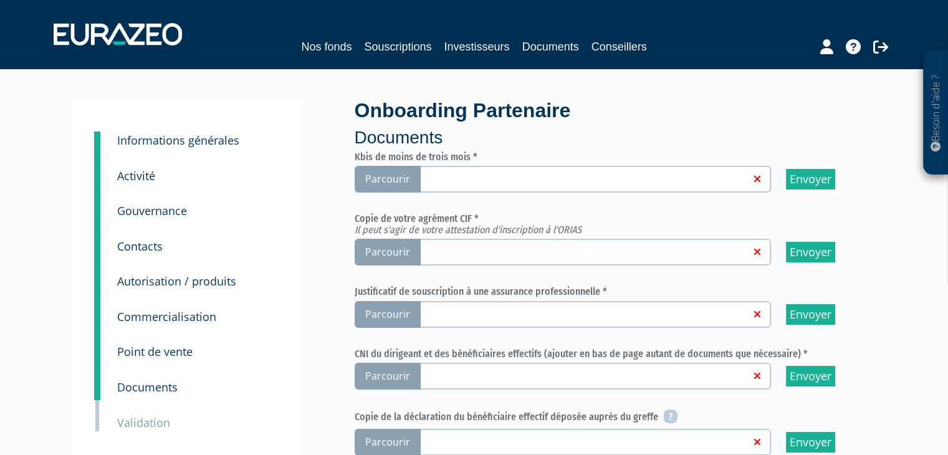
click at [395, 175] on span "Parcourir" at bounding box center [388, 179] width 66 height 27
click at [0, 0] on input "Parcourir" at bounding box center [0, 0] width 0 height 0
click at [404, 260] on span "Parcourir" at bounding box center [388, 252] width 66 height 27
click at [0, 0] on input "Parcourir" at bounding box center [0, 0] width 0 height 0
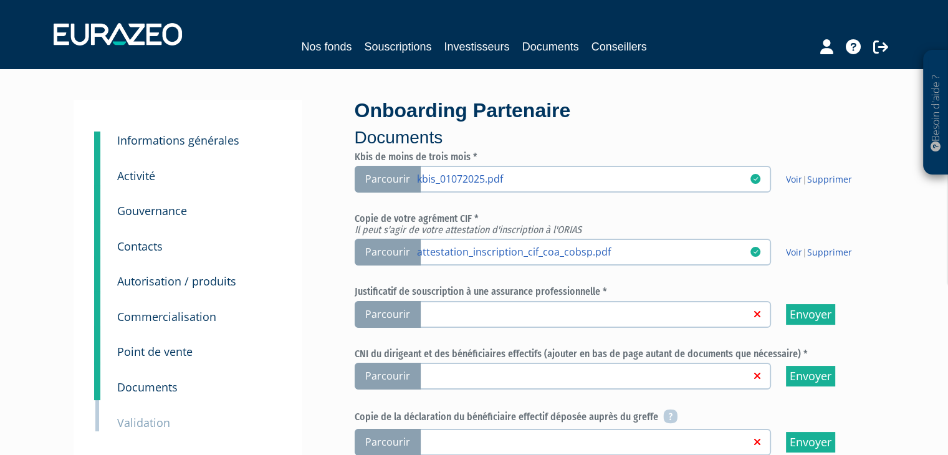
click at [409, 315] on span "Parcourir" at bounding box center [388, 314] width 66 height 27
click at [0, 0] on input "Parcourir" at bounding box center [0, 0] width 0 height 0
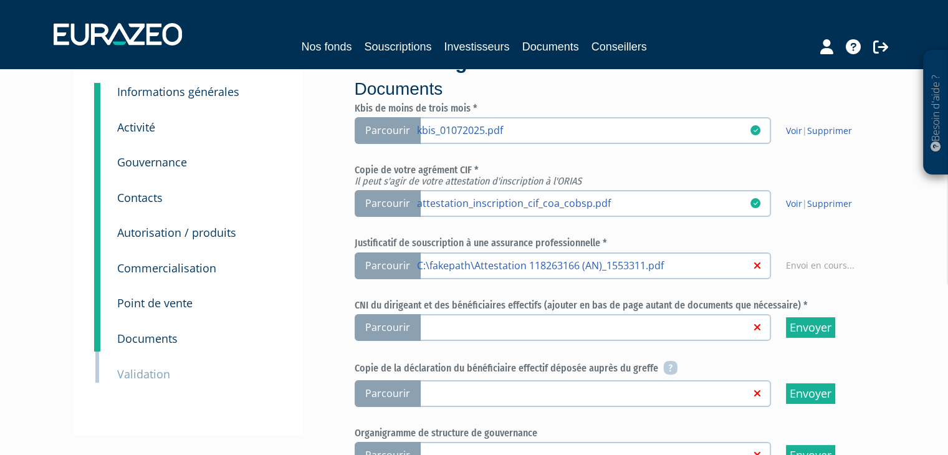
scroll to position [62, 0]
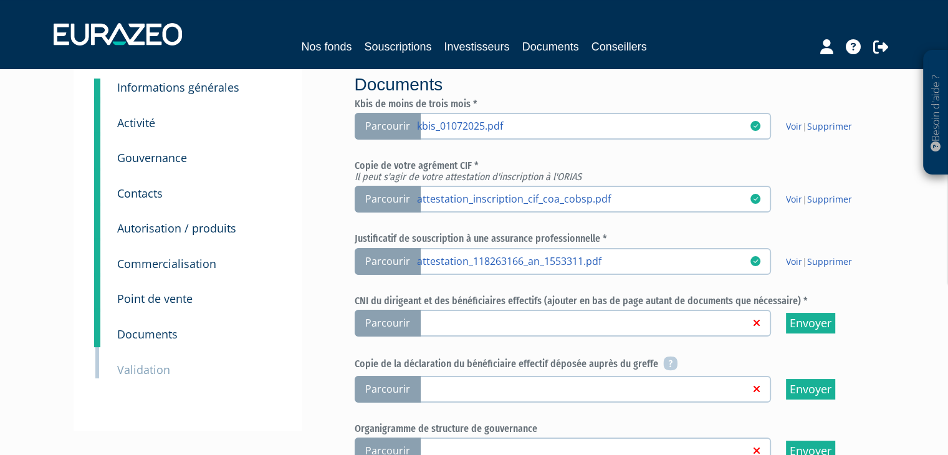
scroll to position [125, 0]
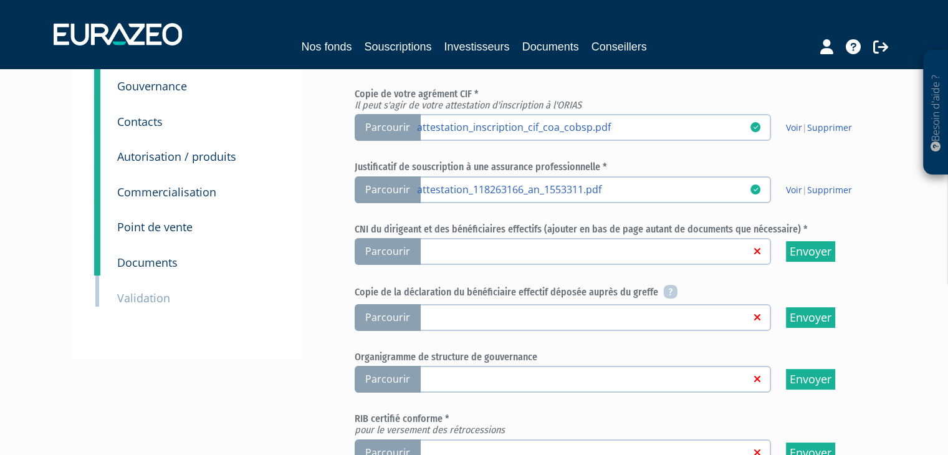
click at [402, 253] on span "Parcourir" at bounding box center [388, 251] width 66 height 27
click at [0, 0] on input "Parcourir" at bounding box center [0, 0] width 0 height 0
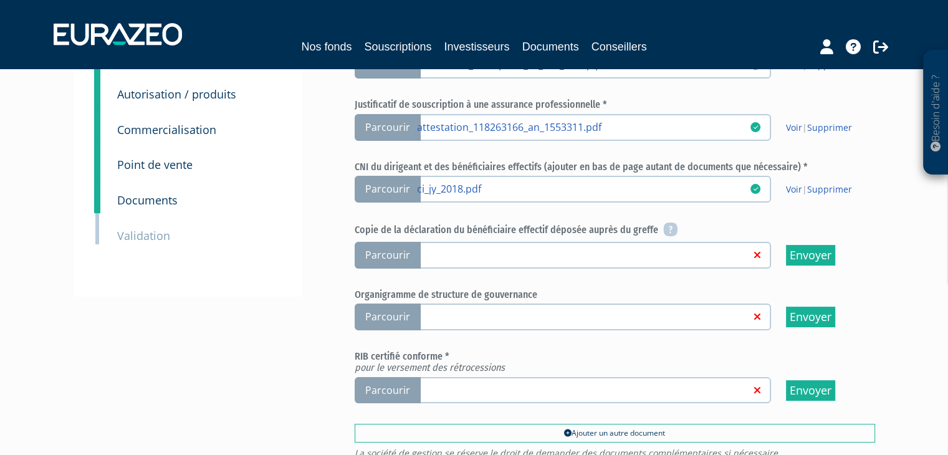
click at [385, 256] on span "Parcourir" at bounding box center [388, 255] width 66 height 27
click at [0, 0] on input "Parcourir" at bounding box center [0, 0] width 0 height 0
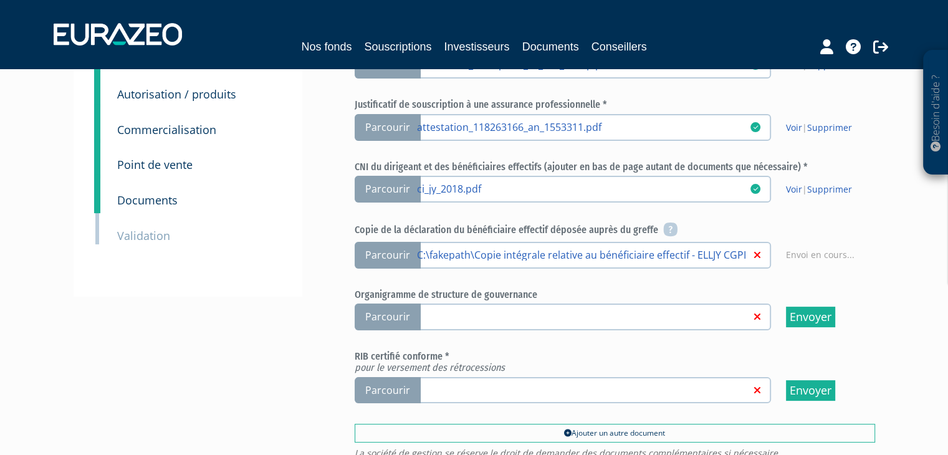
scroll to position [195, 0]
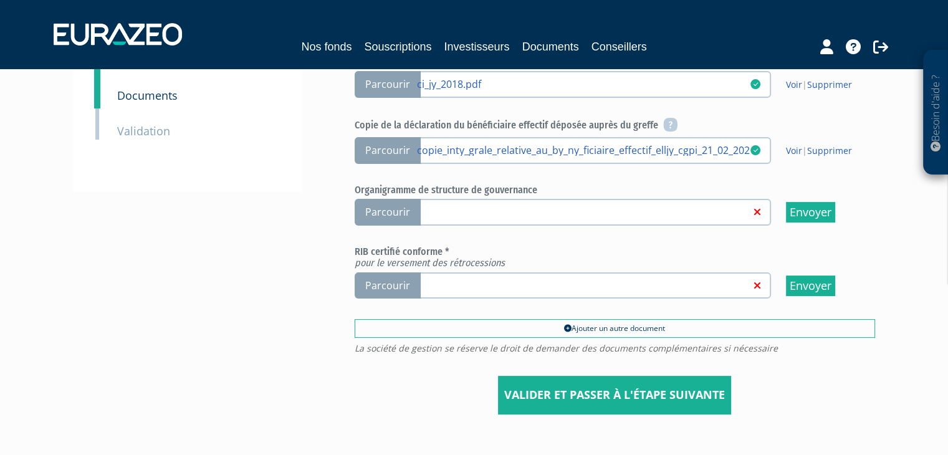
scroll to position [312, 0]
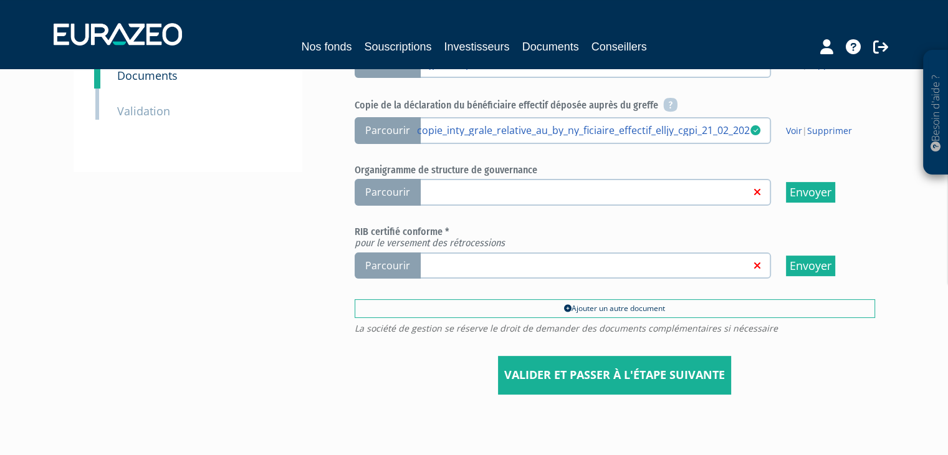
click at [412, 267] on span "Parcourir" at bounding box center [388, 266] width 66 height 27
click at [0, 0] on input "Parcourir" at bounding box center [0, 0] width 0 height 0
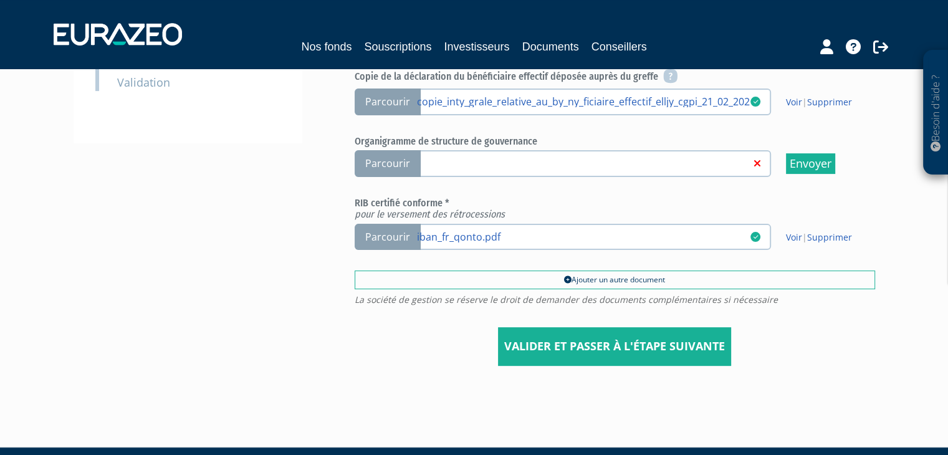
scroll to position [369, 0]
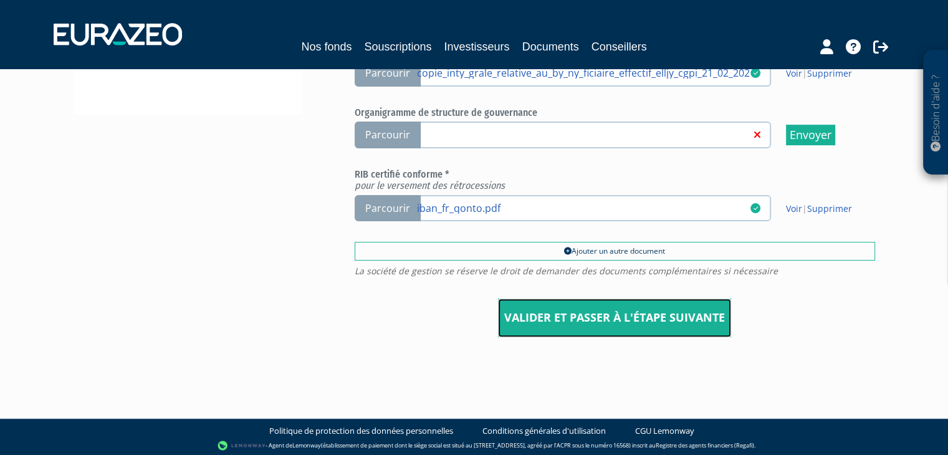
click at [565, 325] on input "Valider et passer à l'étape suivante" at bounding box center [614, 318] width 233 height 39
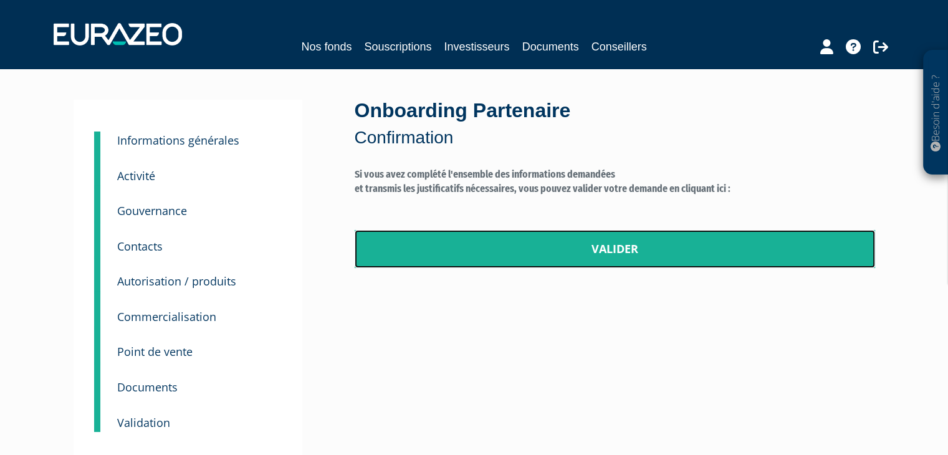
drag, startPoint x: 601, startPoint y: 248, endPoint x: 522, endPoint y: 67, distance: 198.0
click at [602, 248] on link "Valider" at bounding box center [615, 249] width 521 height 39
click at [590, 245] on link "Valider" at bounding box center [615, 249] width 521 height 39
click at [592, 249] on link "Valider" at bounding box center [615, 249] width 521 height 39
